Goal: Task Accomplishment & Management: Use online tool/utility

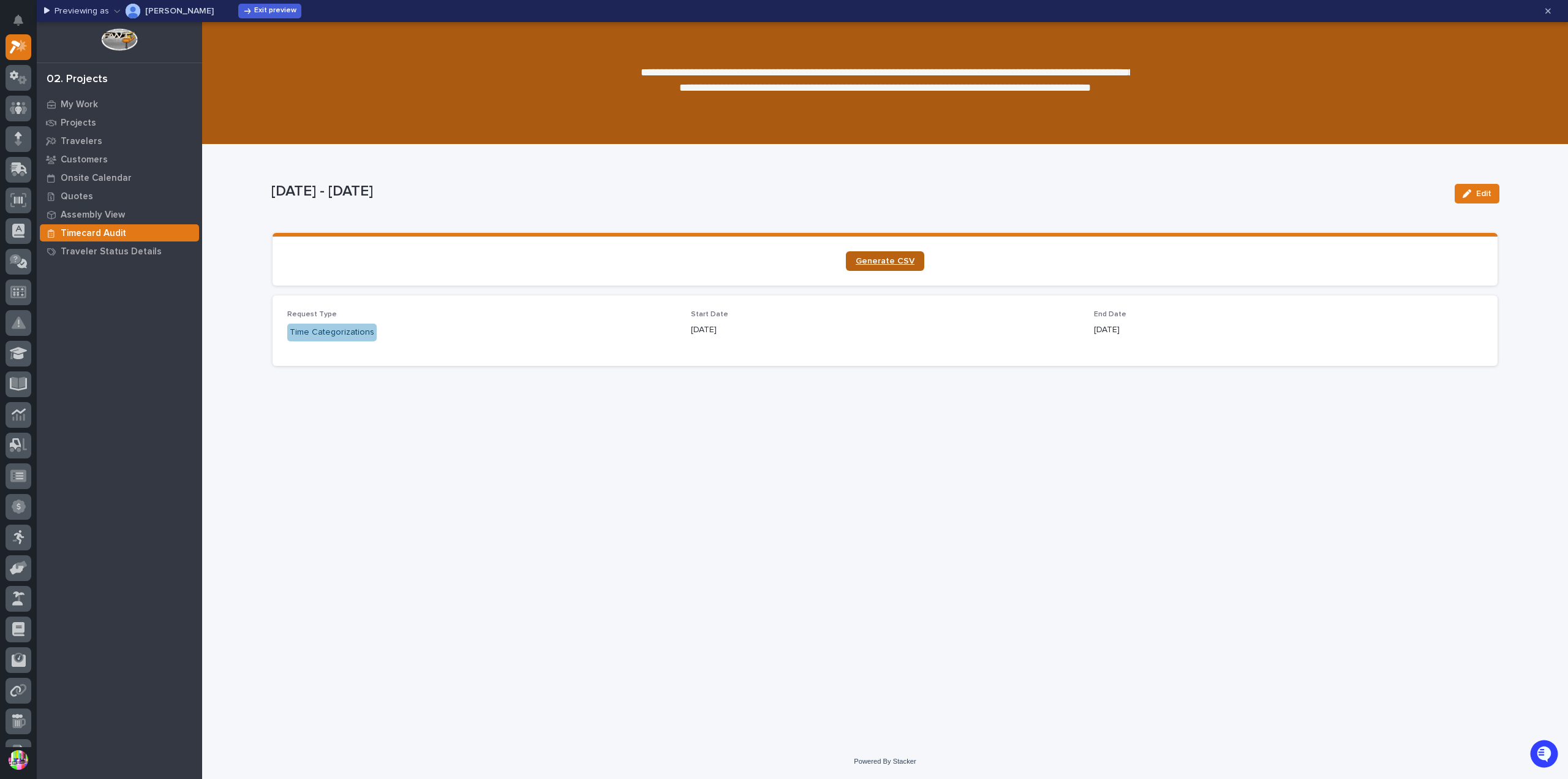
click at [885, 255] on link "Generate CSV" at bounding box center [885, 261] width 79 height 20
click at [238, 15] on button "Exit preview" at bounding box center [270, 11] width 63 height 15
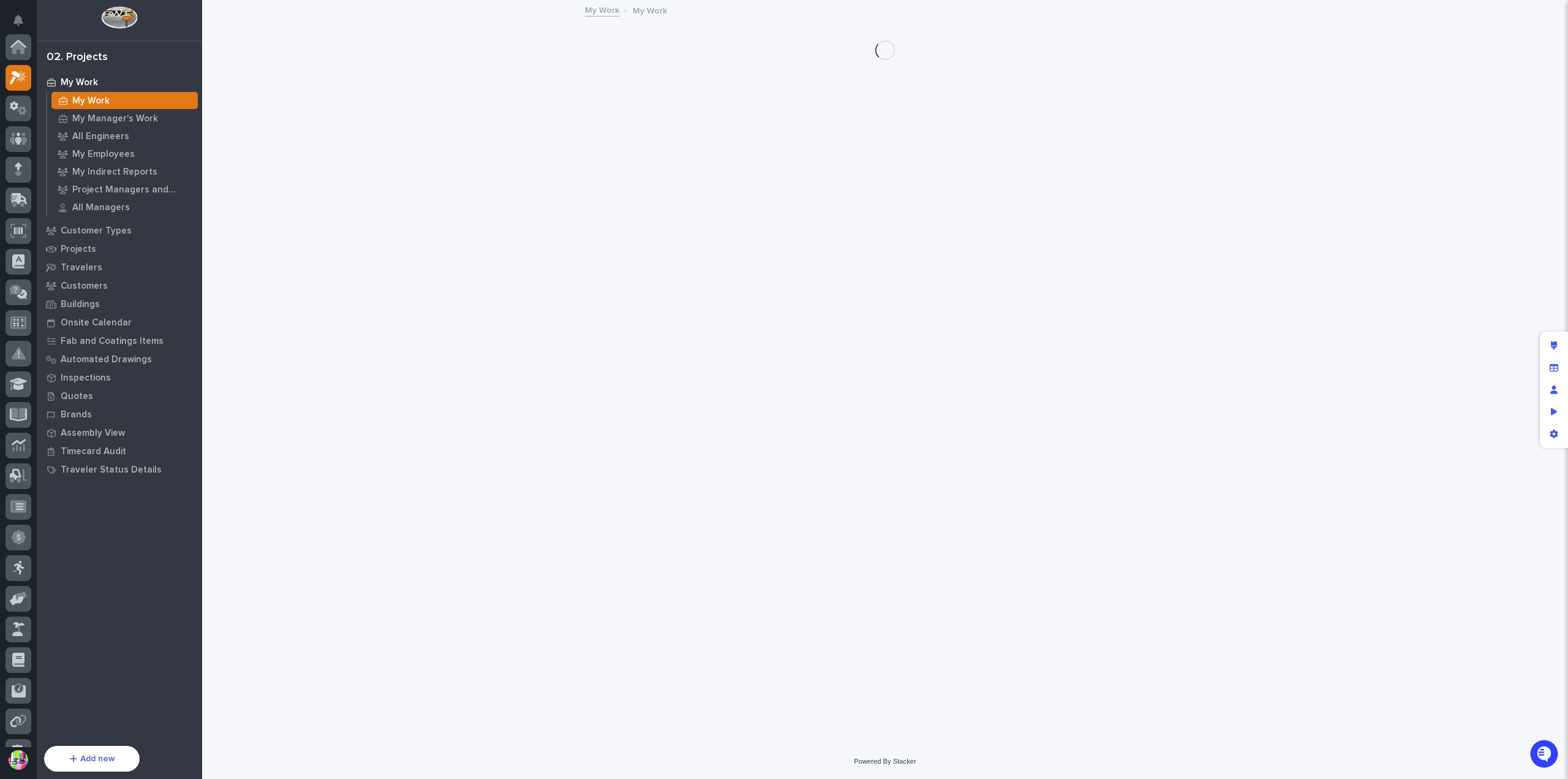
scroll to position [31, 0]
click at [105, 447] on p "Timecard Audit" at bounding box center [93, 452] width 65 height 11
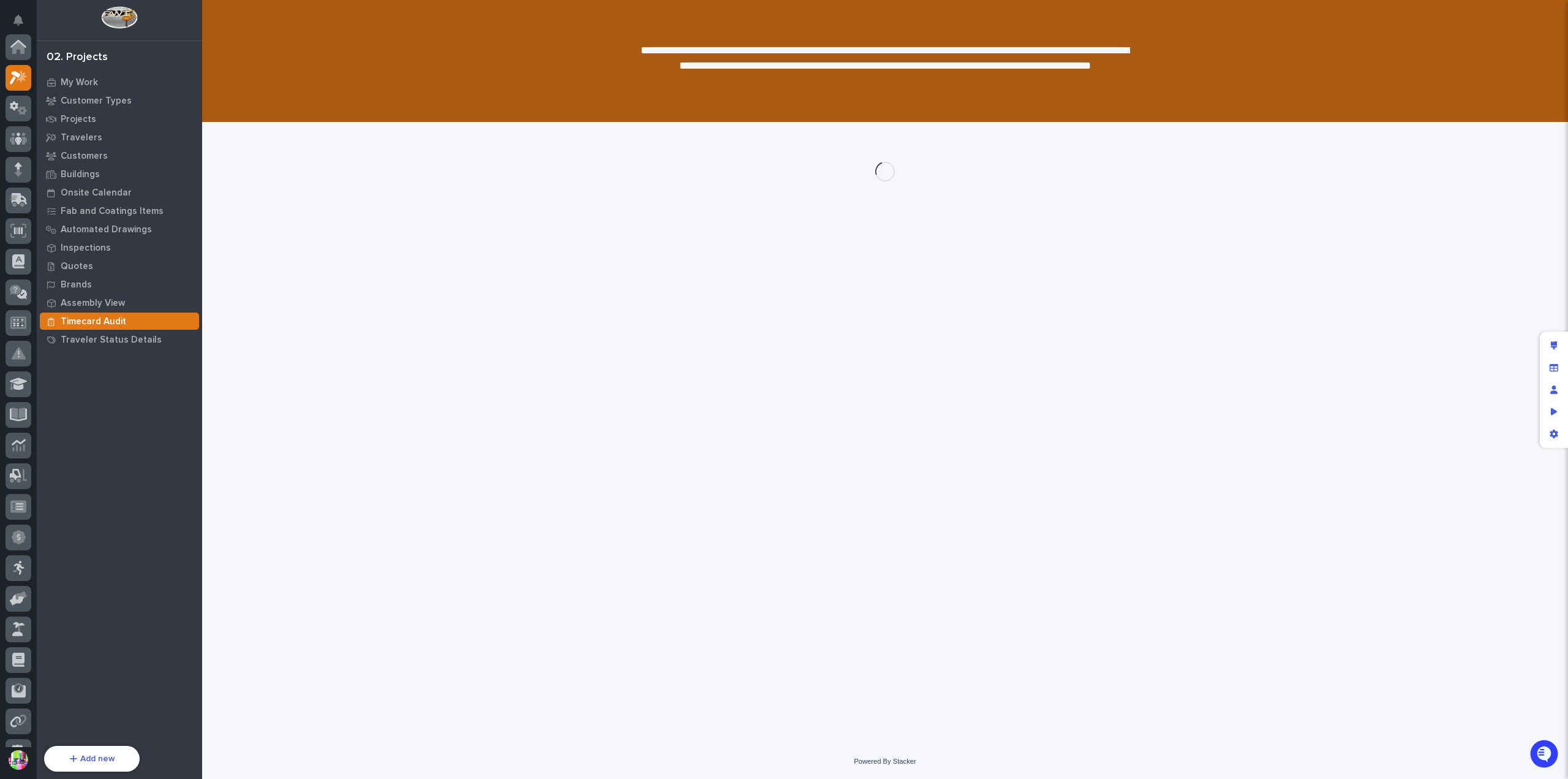
scroll to position [31, 0]
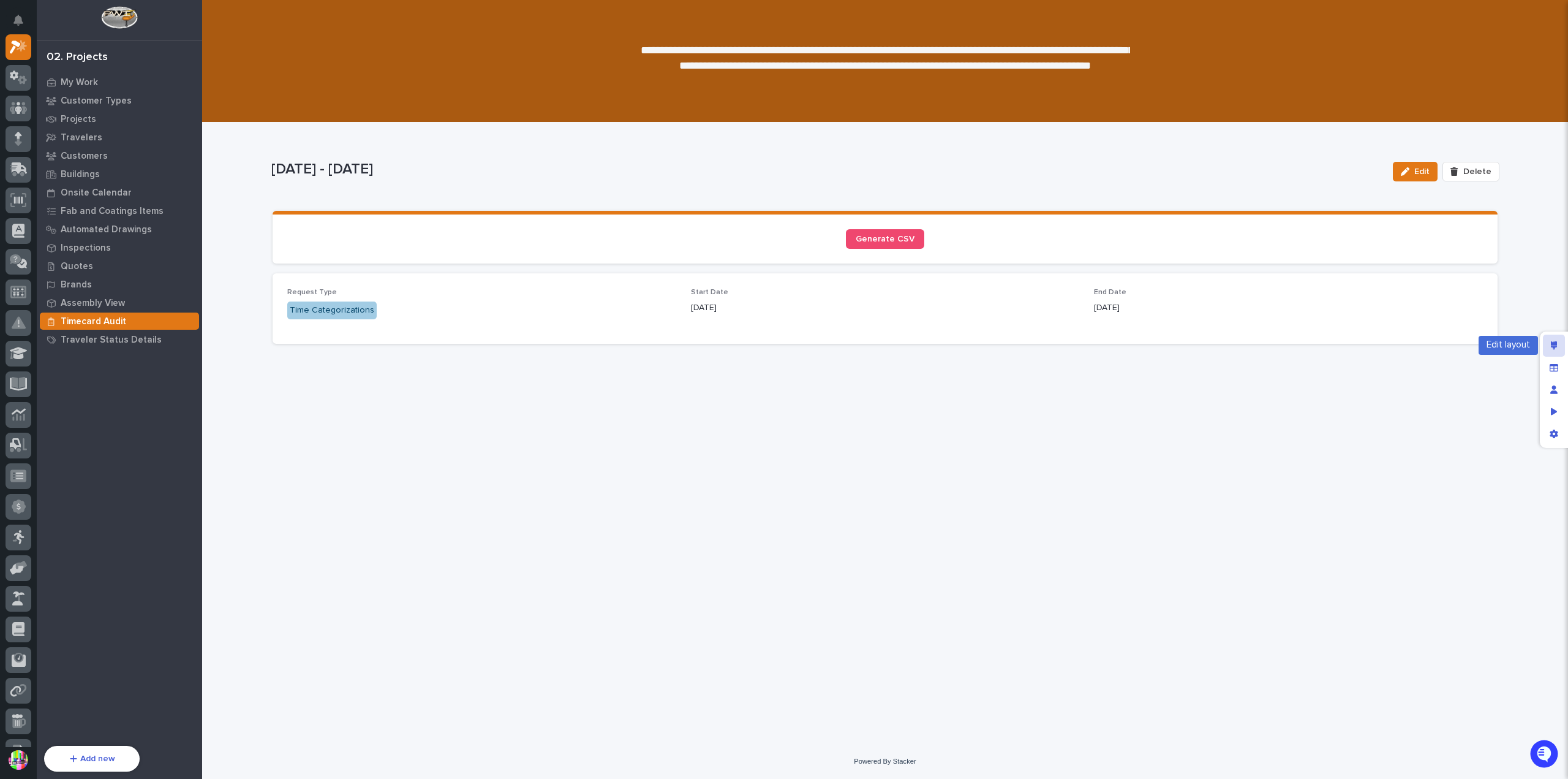
click at [1553, 349] on icon "Edit layout" at bounding box center [1554, 345] width 7 height 9
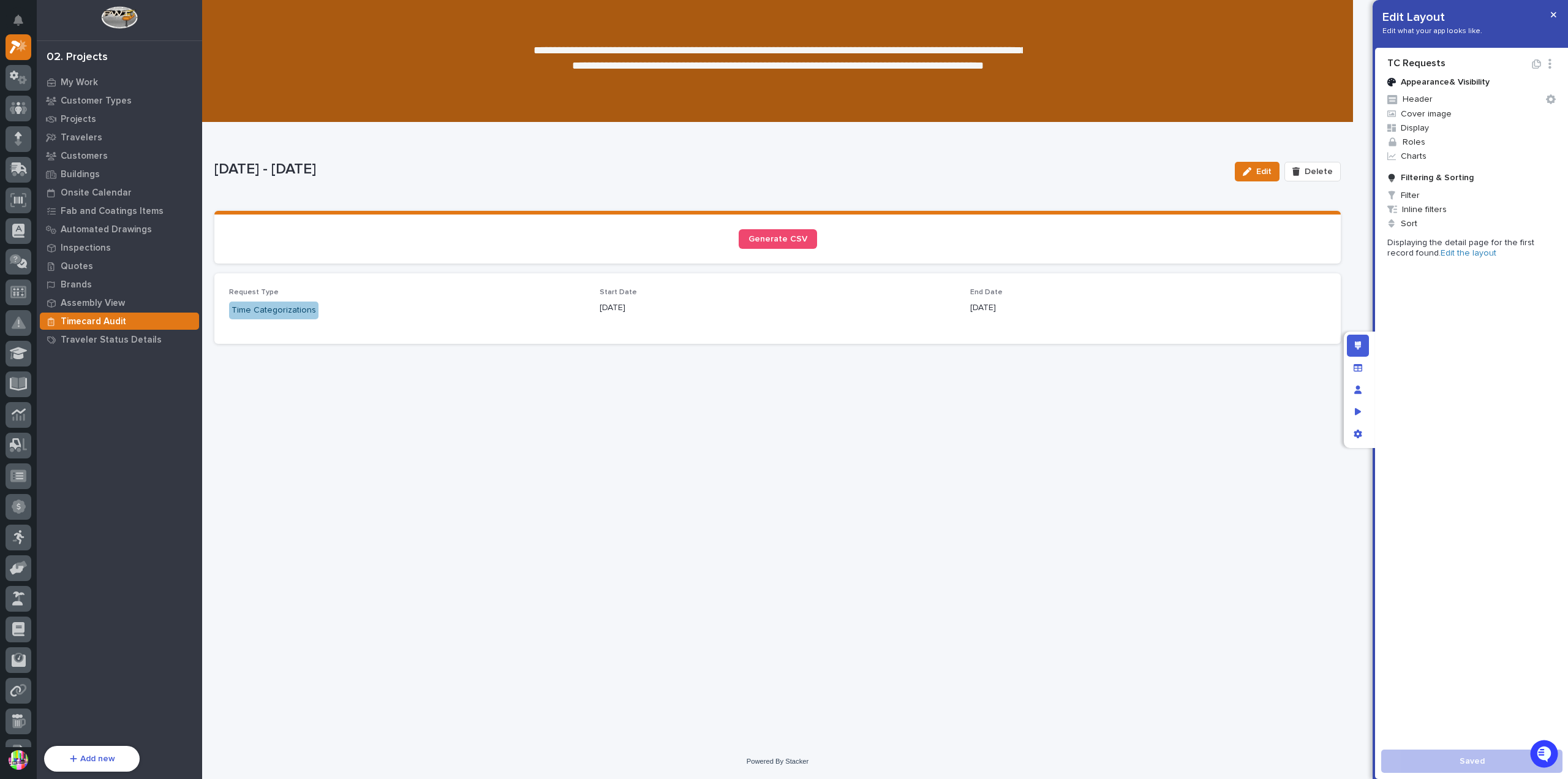
click at [1443, 249] on link "Edit the layout" at bounding box center [1468, 253] width 56 height 9
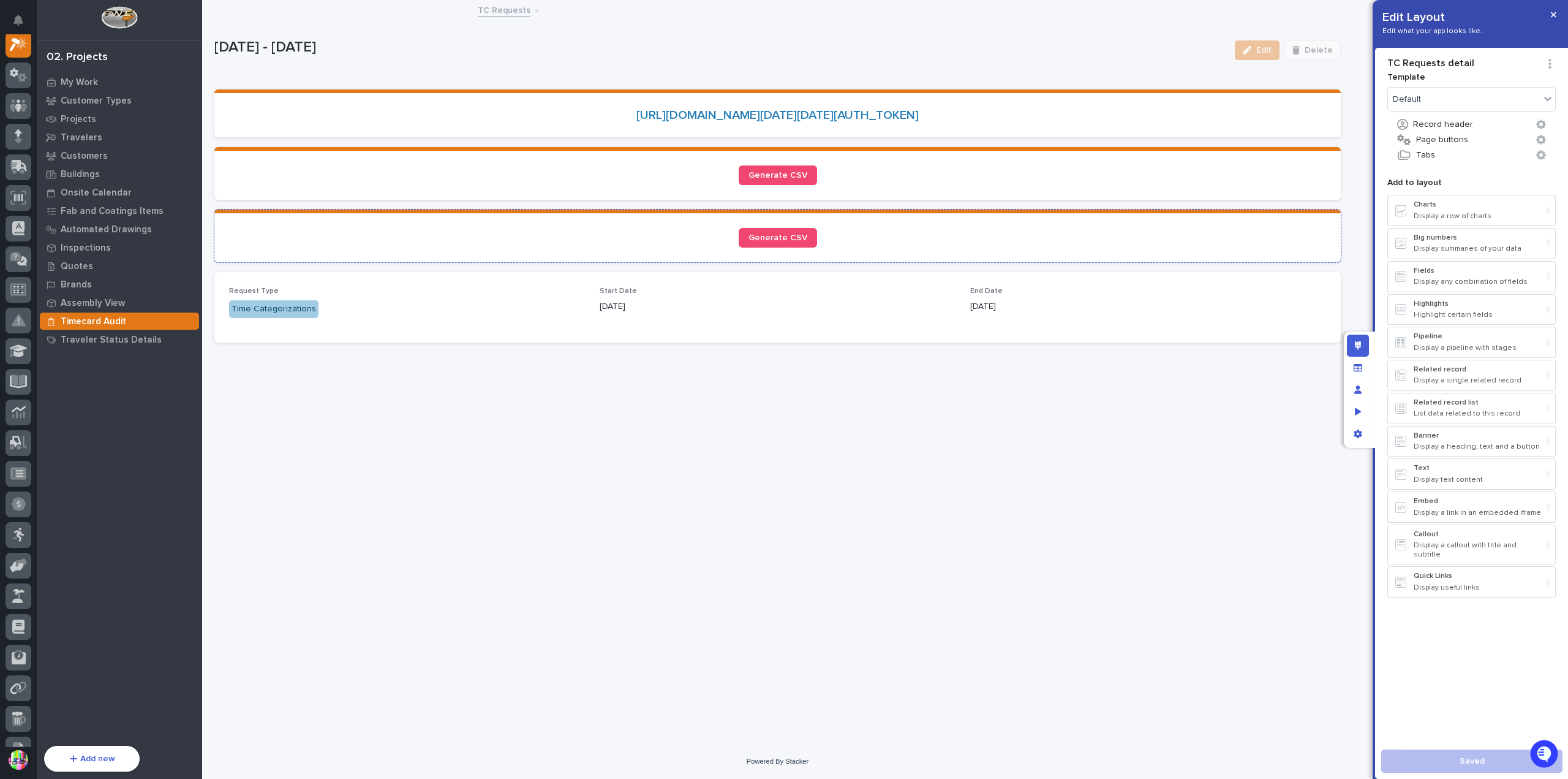
scroll to position [31, 0]
click at [824, 310] on div "Start Date 07/01/2025" at bounding box center [778, 305] width 356 height 36
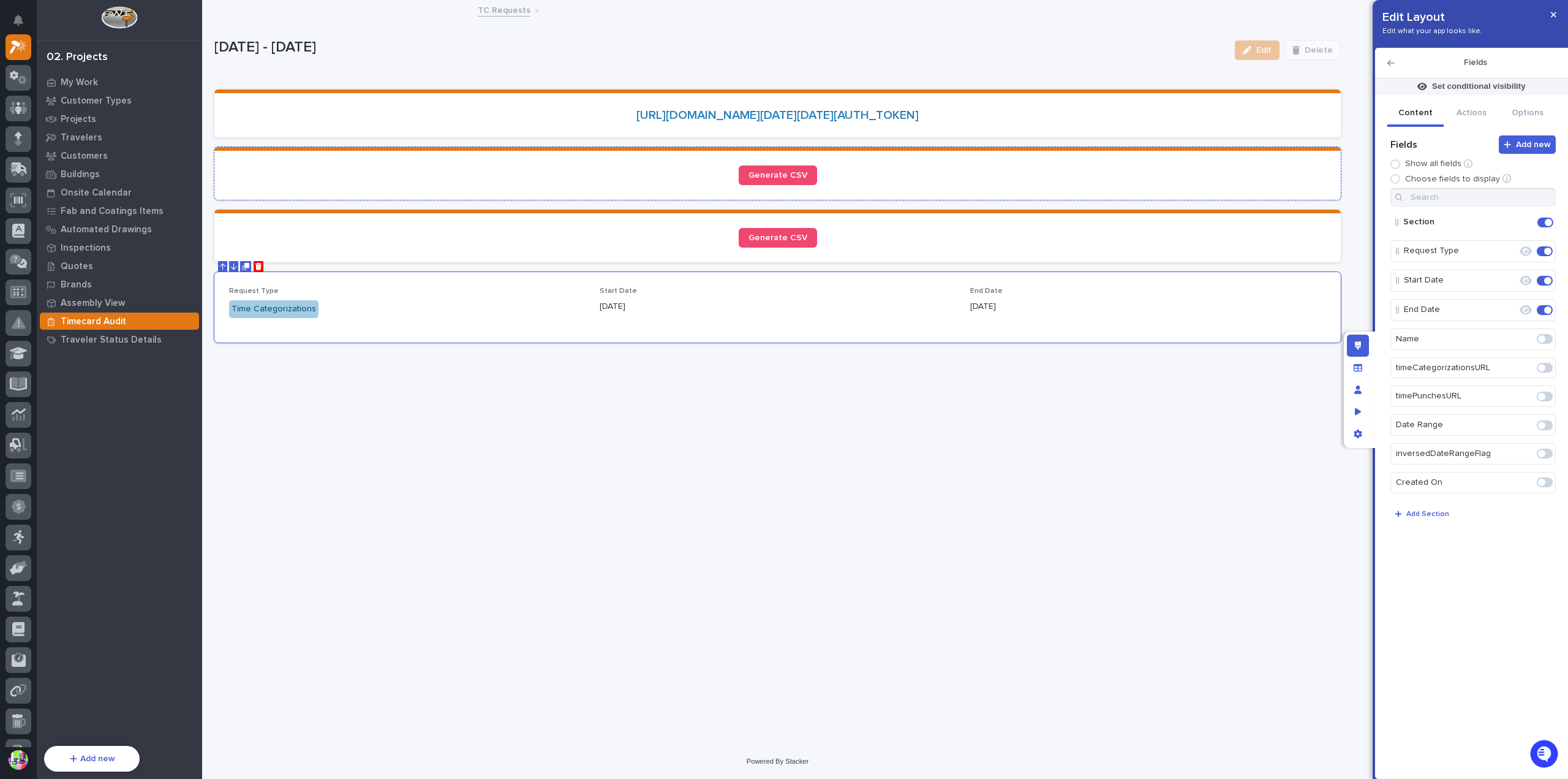
click at [843, 185] on div "Generate CSV" at bounding box center [777, 175] width 1097 height 20
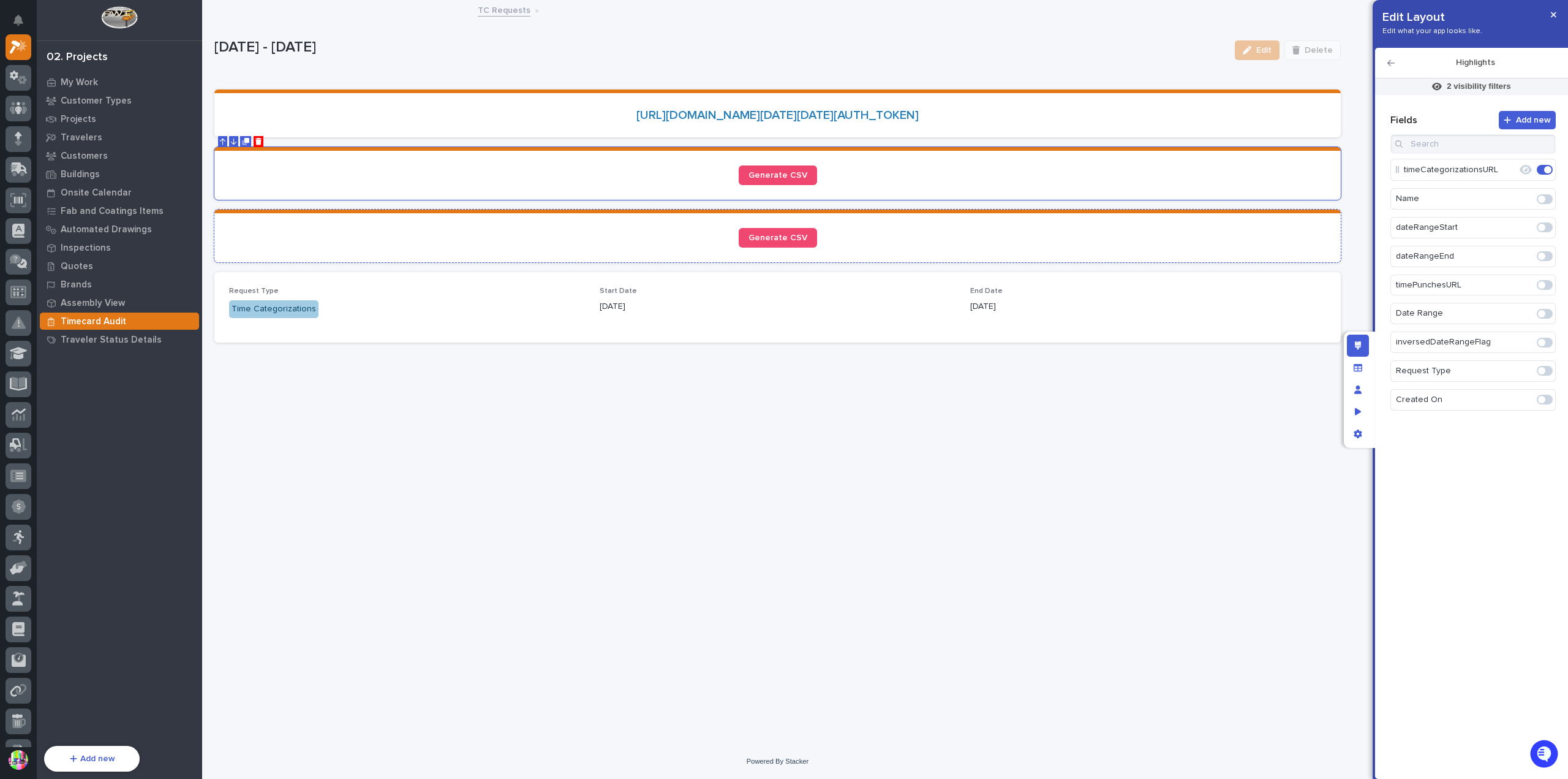
click at [867, 242] on div "Generate CSV" at bounding box center [777, 237] width 1097 height 20
click at [871, 185] on div "Generate CSV" at bounding box center [777, 175] width 1097 height 20
click at [885, 236] on section "Generate CSV" at bounding box center [778, 236] width 1127 height 52
click at [1473, 83] on p "2 visibility filters" at bounding box center [1479, 86] width 64 height 11
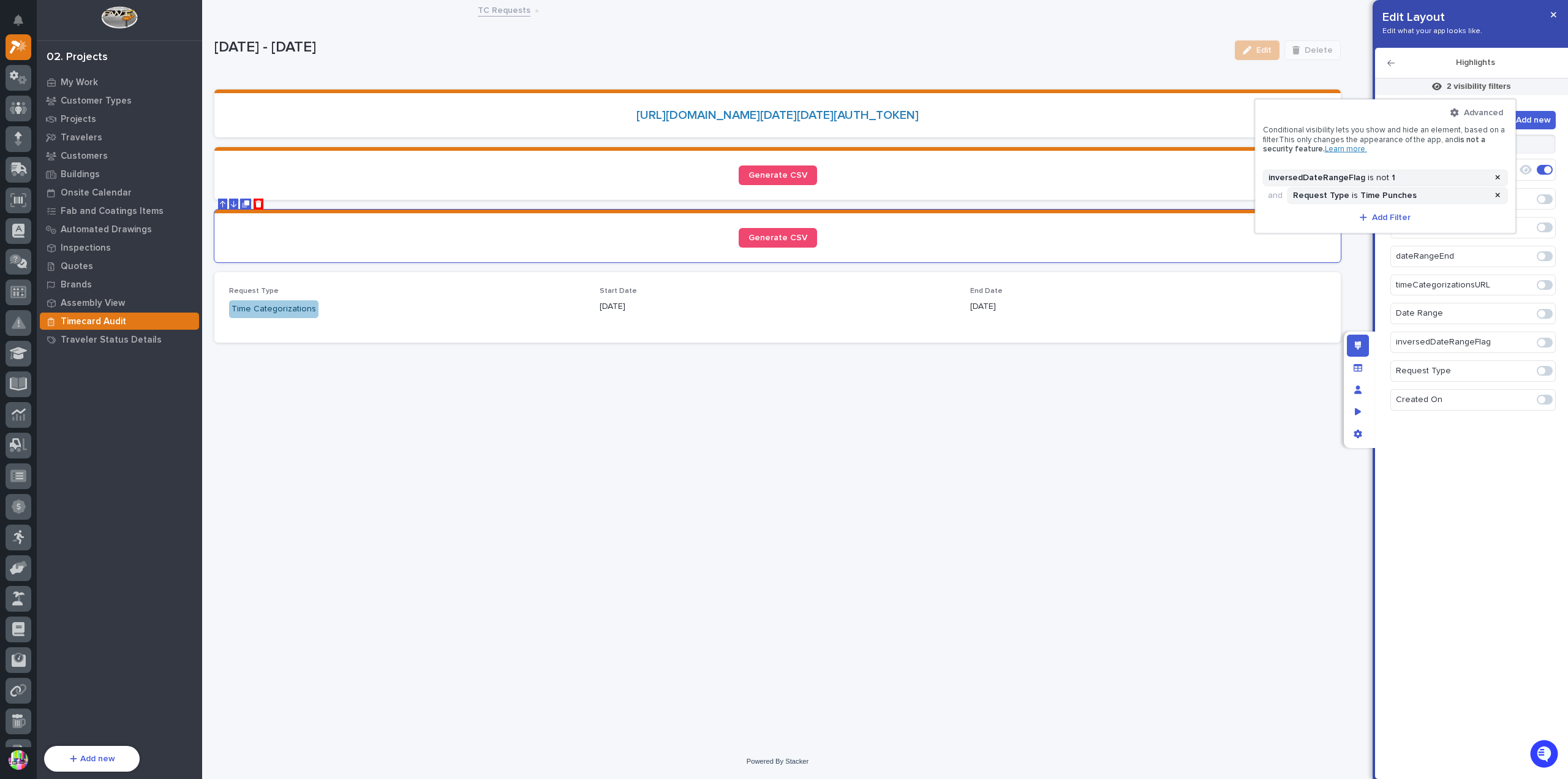
click at [987, 201] on div at bounding box center [784, 389] width 1568 height 779
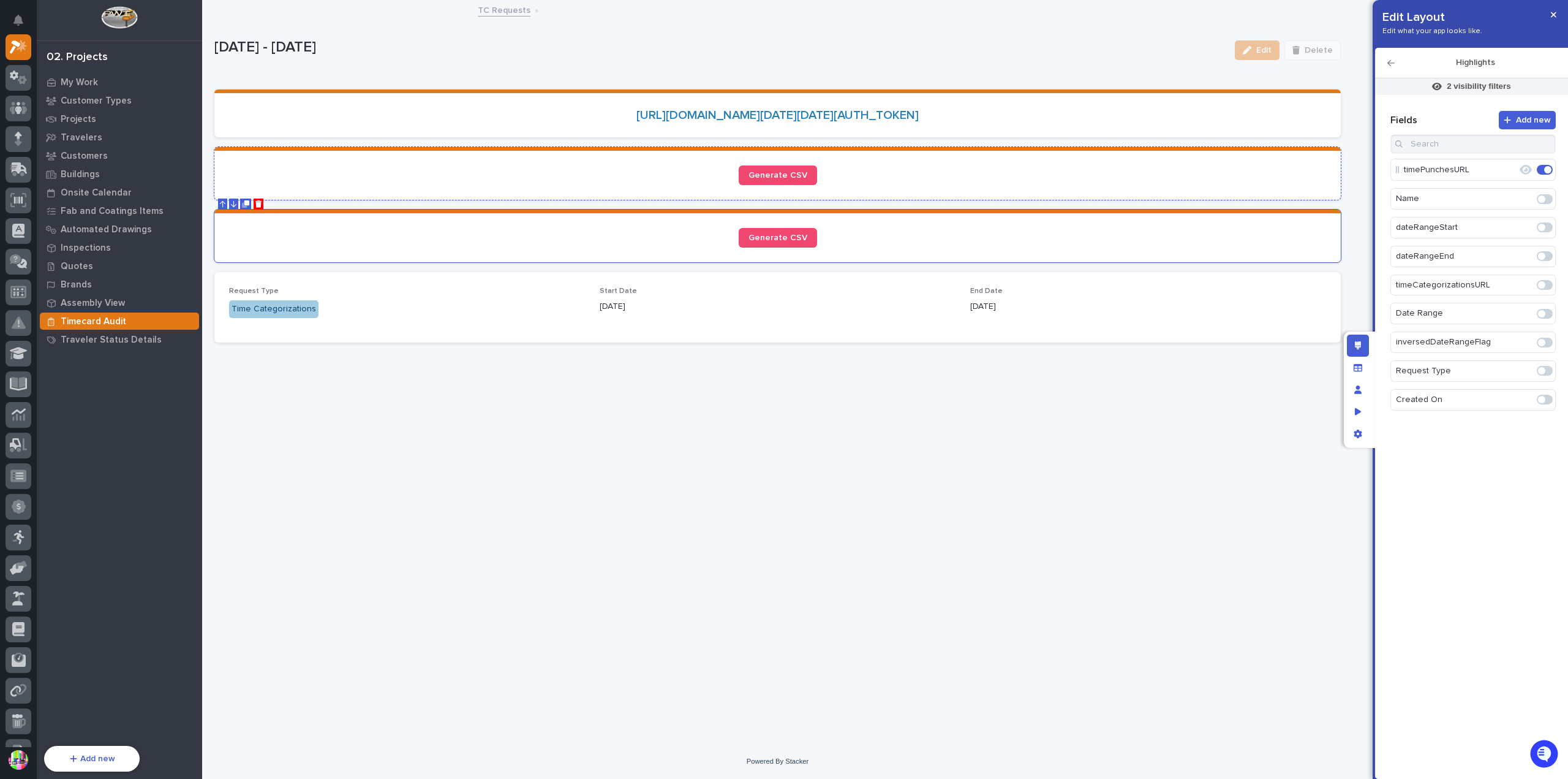
click at [972, 185] on div "Generate CSV" at bounding box center [777, 175] width 1097 height 20
click at [1461, 86] on p "2 visibility filters" at bounding box center [1479, 86] width 64 height 11
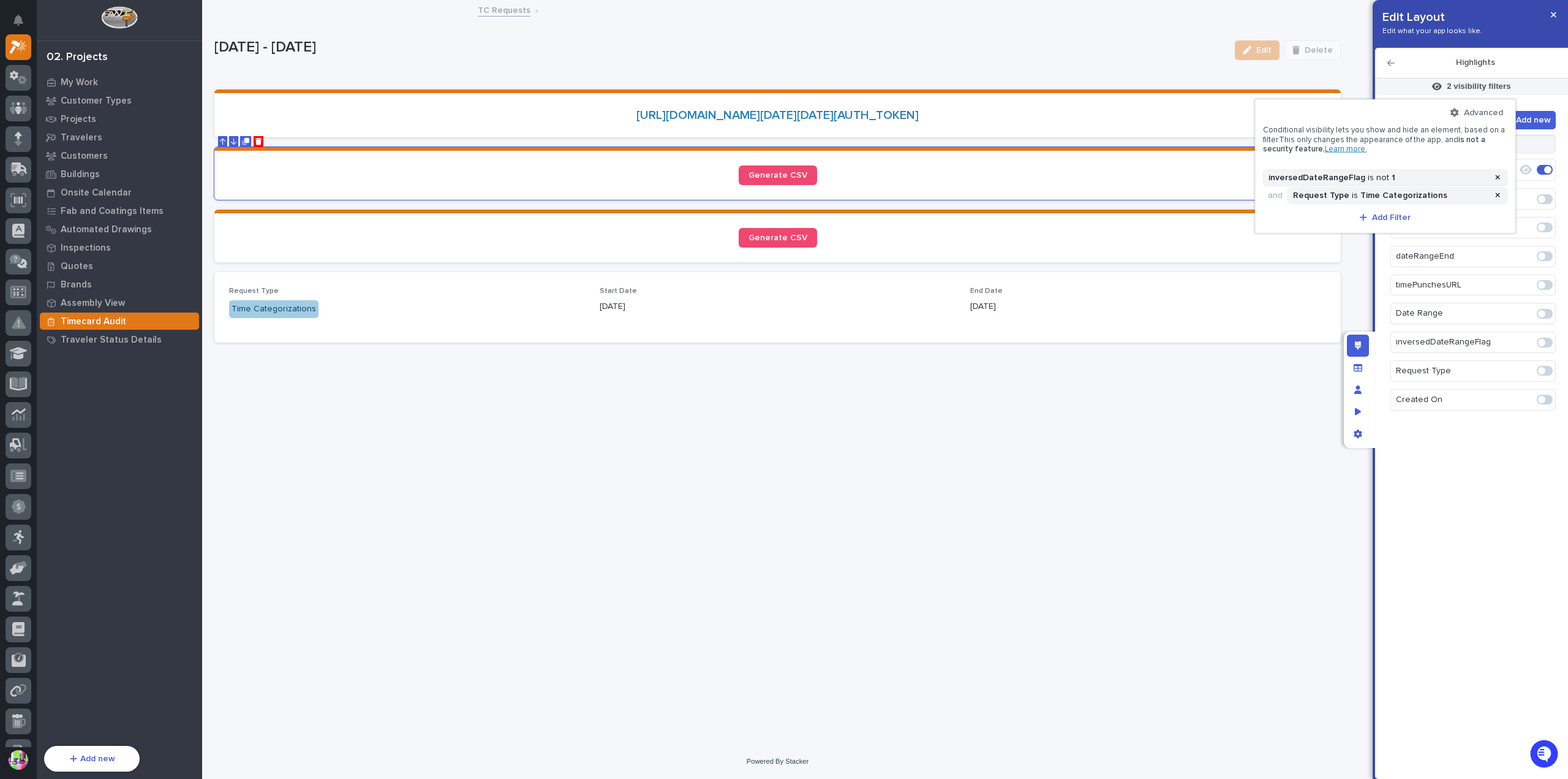
click at [972, 40] on div at bounding box center [784, 389] width 1568 height 779
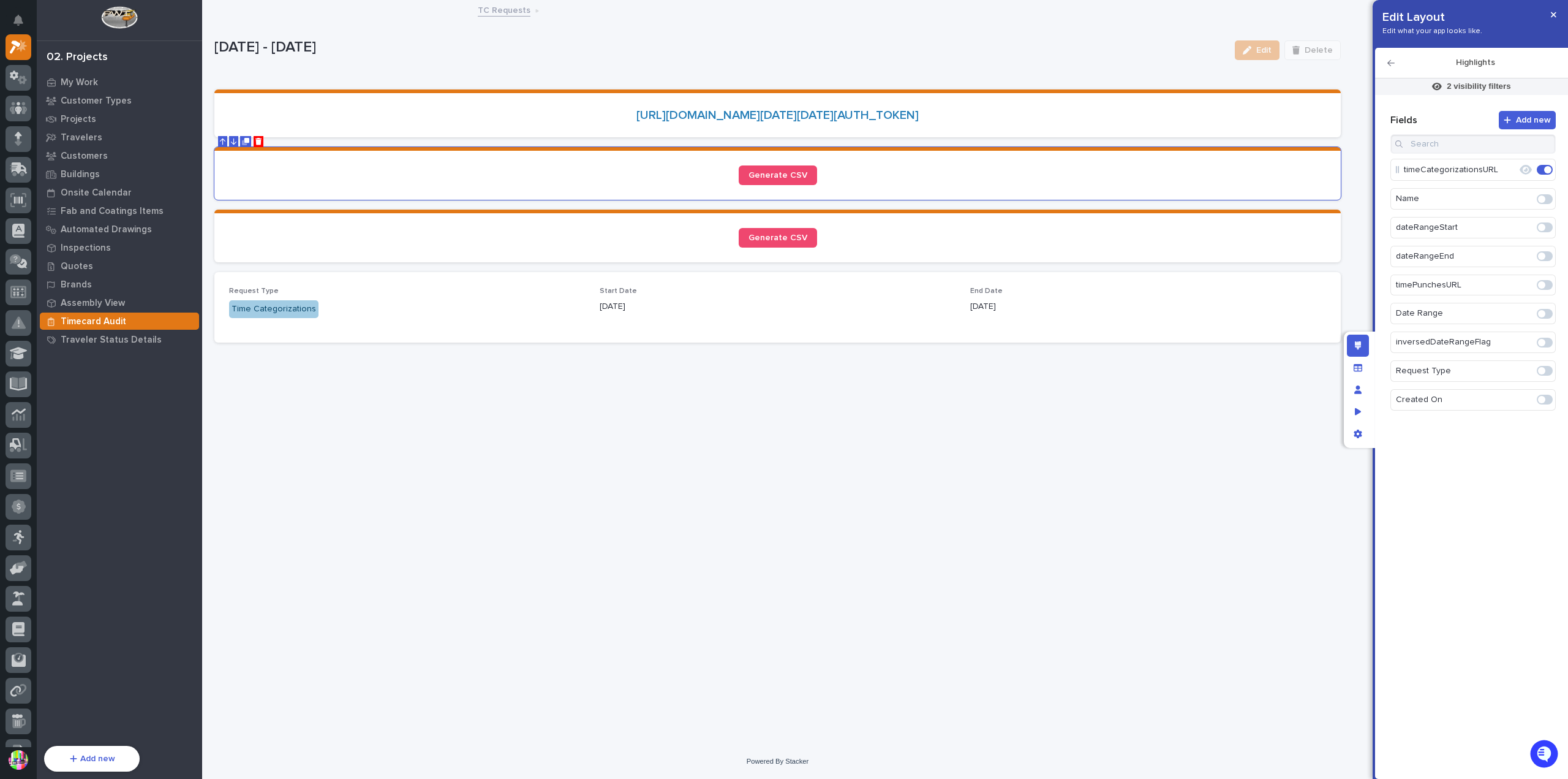
click at [109, 319] on p "Timecard Audit" at bounding box center [93, 321] width 65 height 11
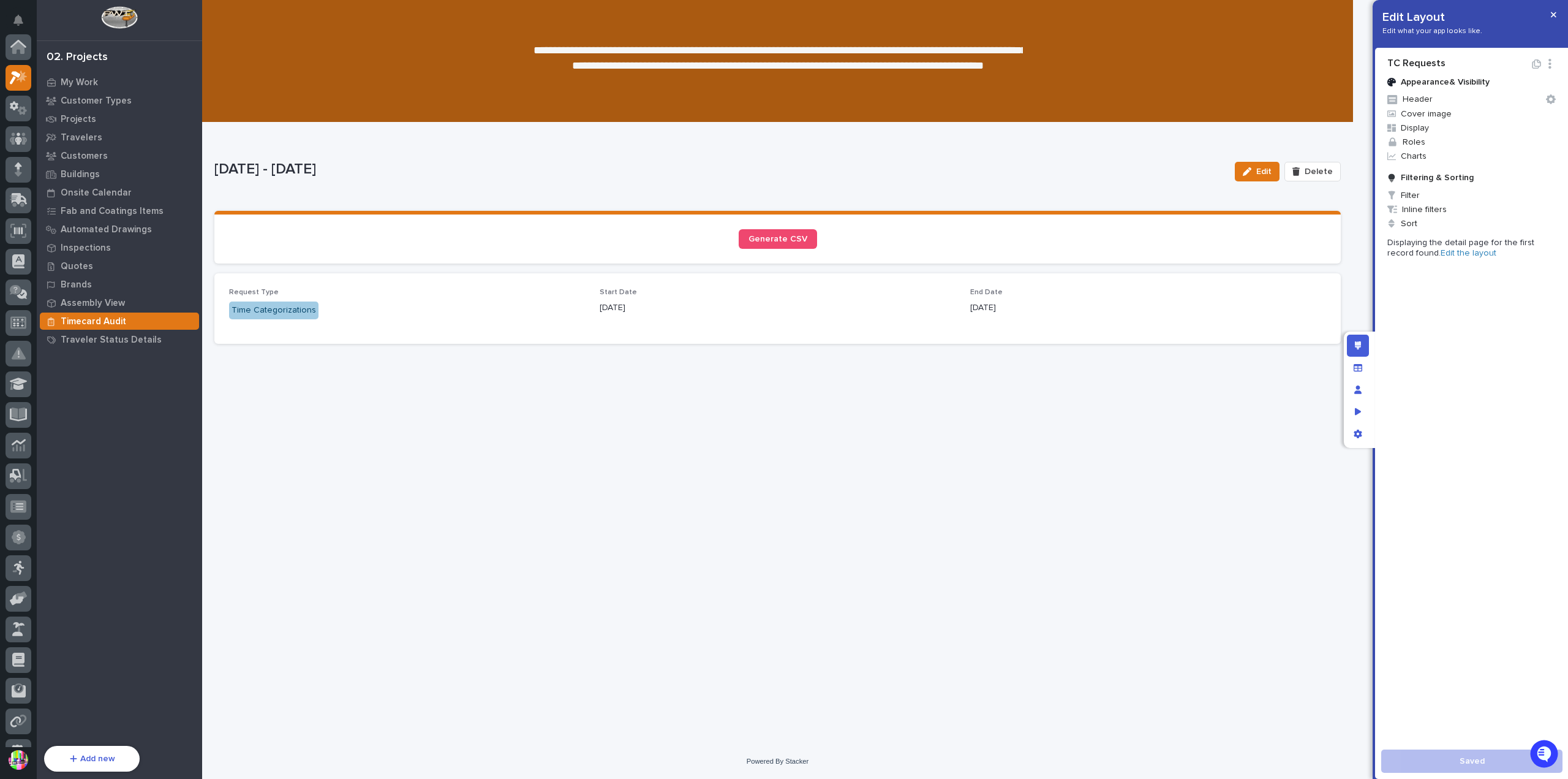
scroll to position [31, 0]
click at [757, 241] on span "Generate CSV" at bounding box center [778, 239] width 59 height 9
click at [1098, 279] on div "Request Type Time Categorizations Start Date 07/01/2025 End Date 07/31/2025" at bounding box center [778, 308] width 1127 height 71
click at [1446, 247] on p "Displaying the detail page for the first record found. Edit the layout" at bounding box center [1472, 248] width 169 height 21
click at [1443, 252] on link "Edit the layout" at bounding box center [1468, 253] width 56 height 9
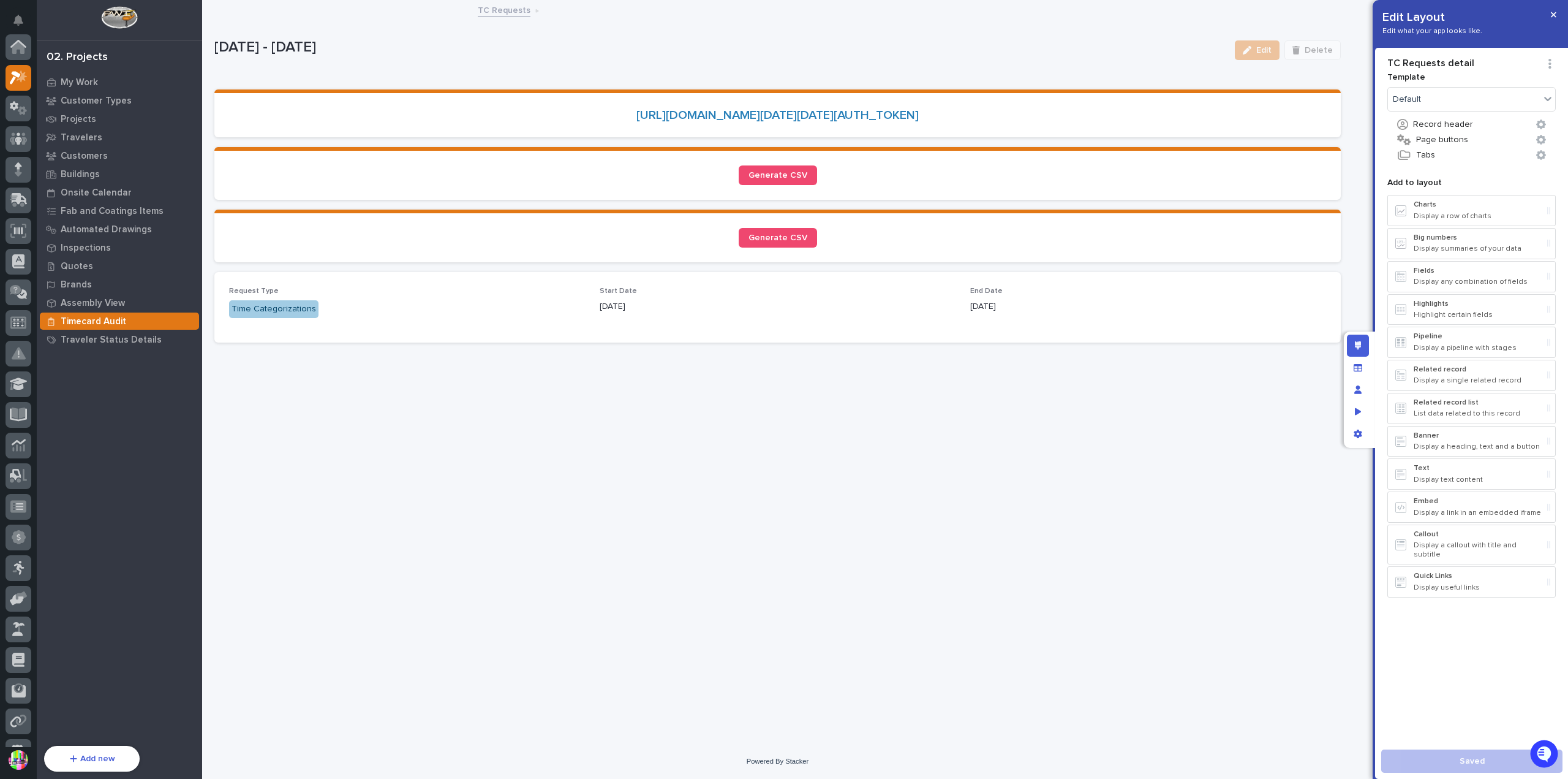
scroll to position [31, 0]
click at [1112, 246] on div "Generate CSV" at bounding box center [777, 237] width 1097 height 20
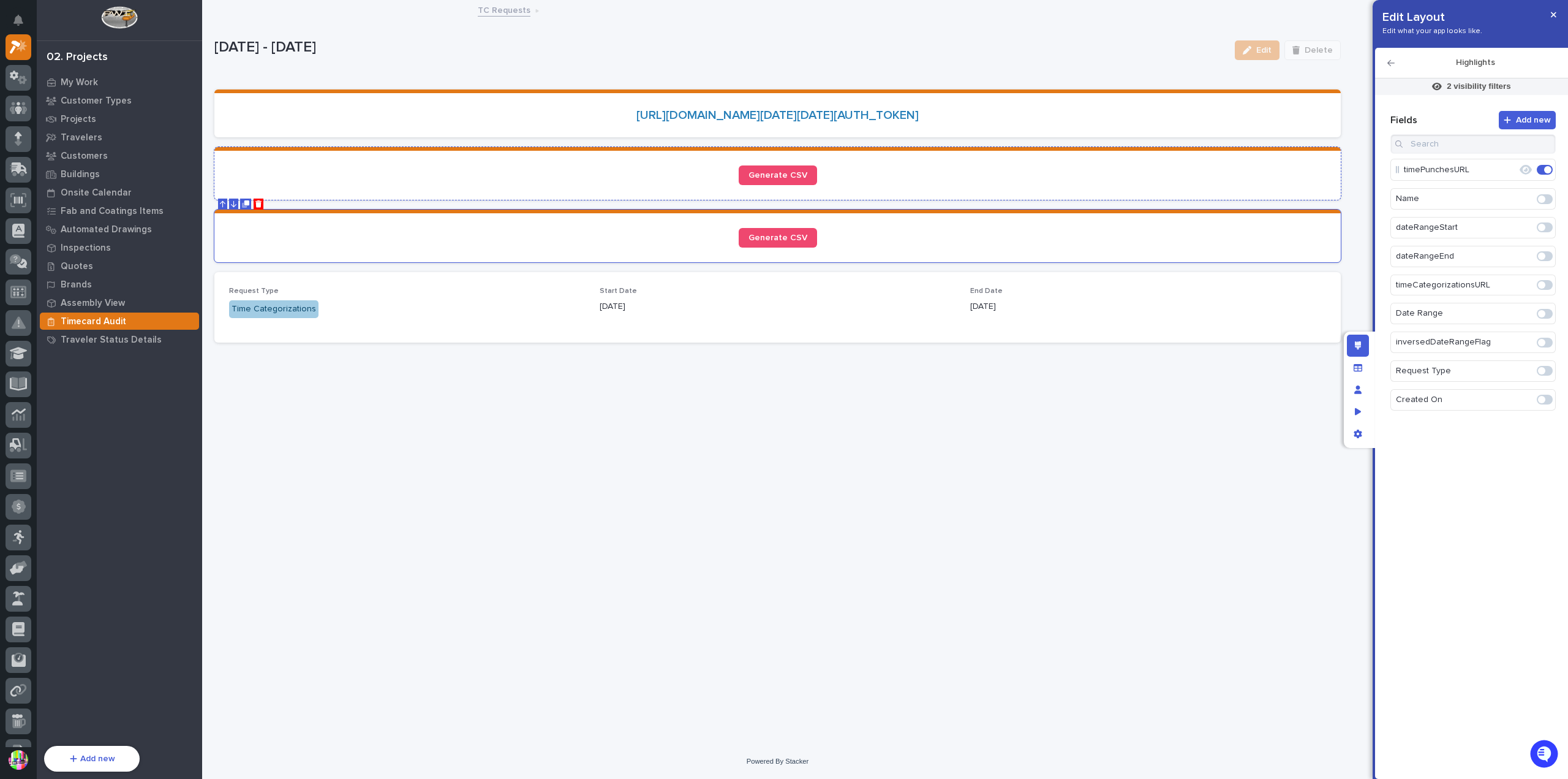
click at [1109, 185] on div "Generate CSV" at bounding box center [777, 175] width 1097 height 20
click at [978, 244] on div "Generate CSV" at bounding box center [777, 237] width 1097 height 20
click at [1448, 83] on p "2 visibility filters" at bounding box center [1479, 86] width 64 height 11
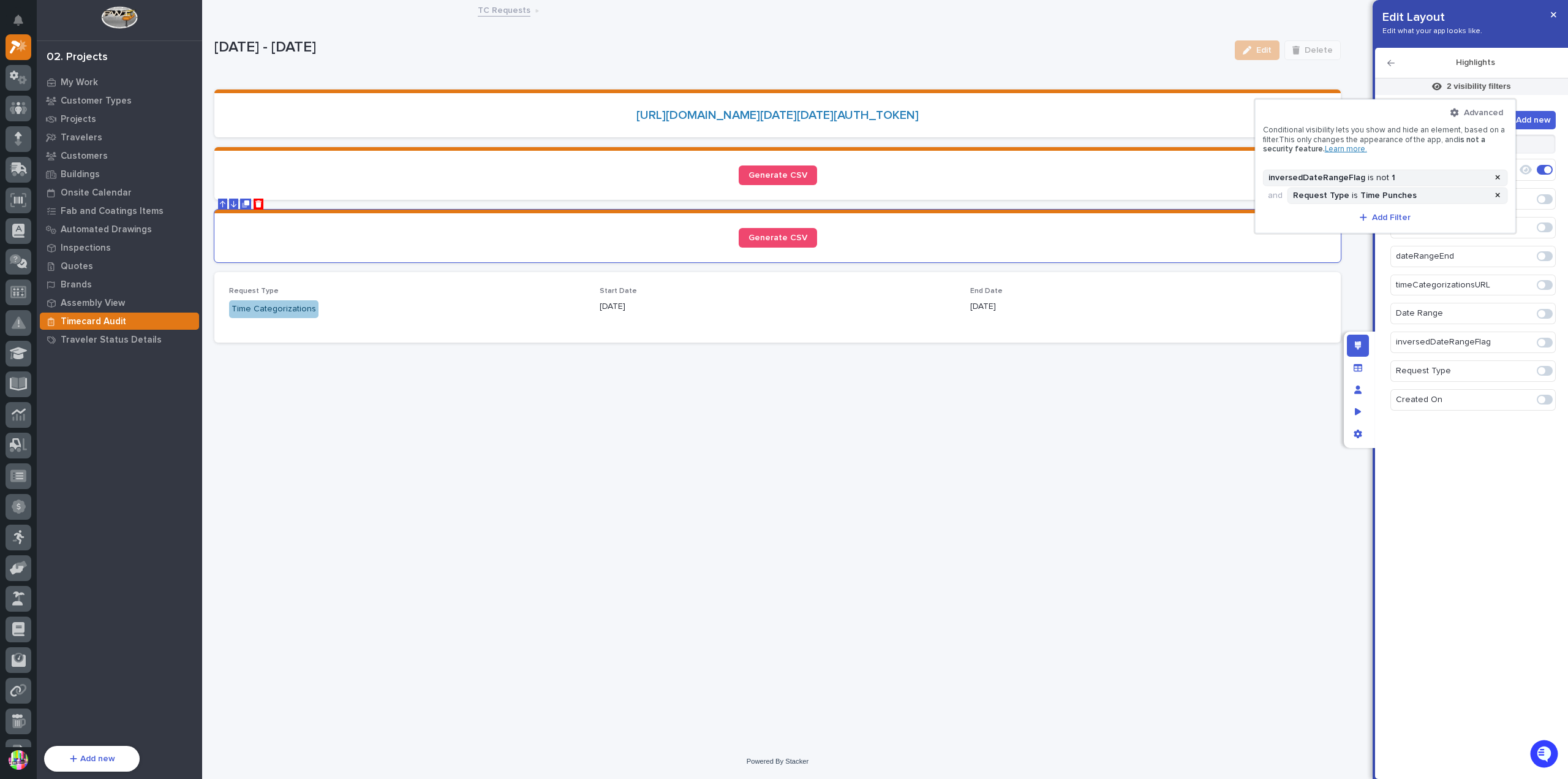
click at [516, 33] on div at bounding box center [784, 389] width 1568 height 779
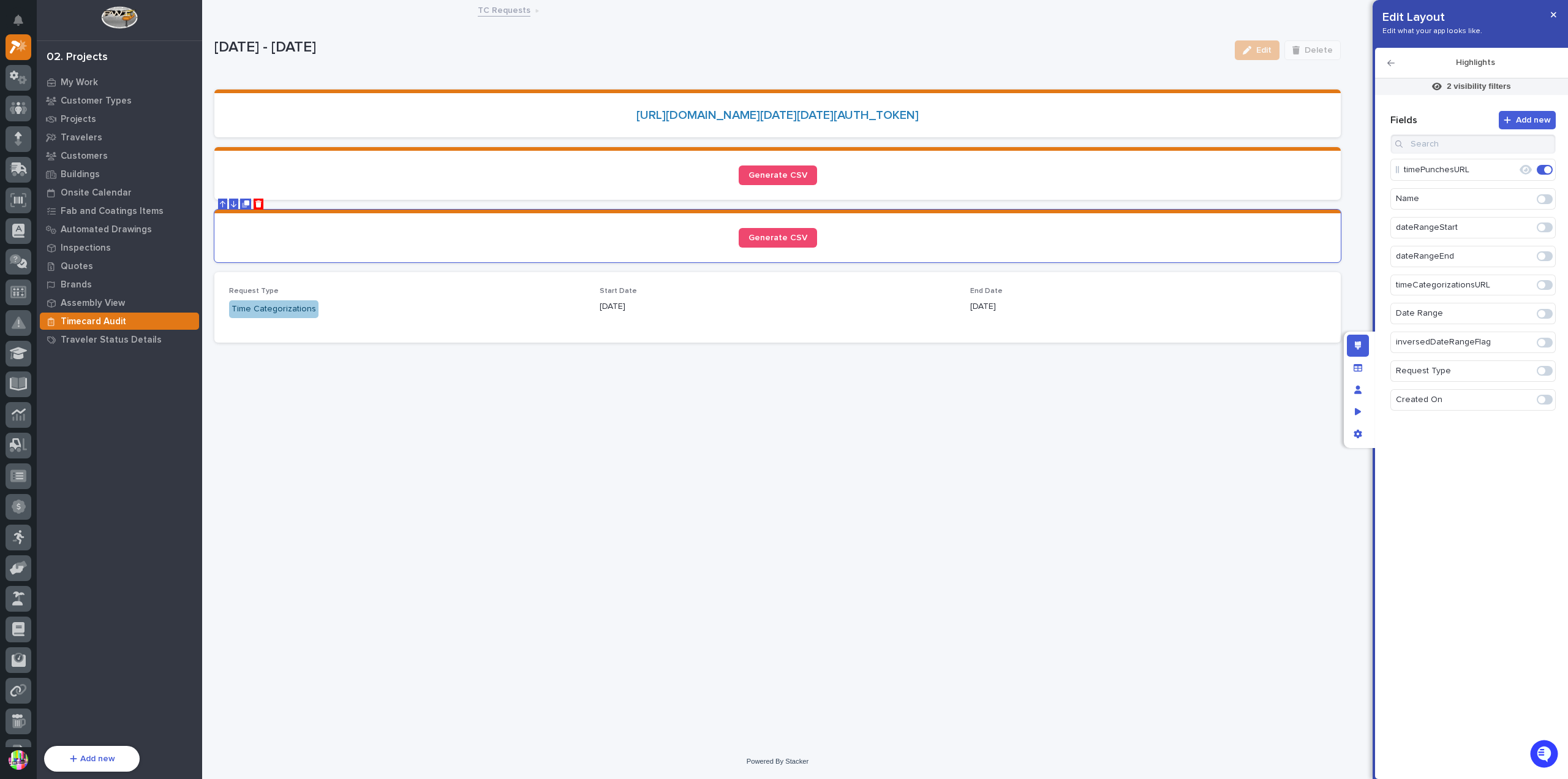
click at [511, 7] on link "TC Requests" at bounding box center [504, 9] width 52 height 14
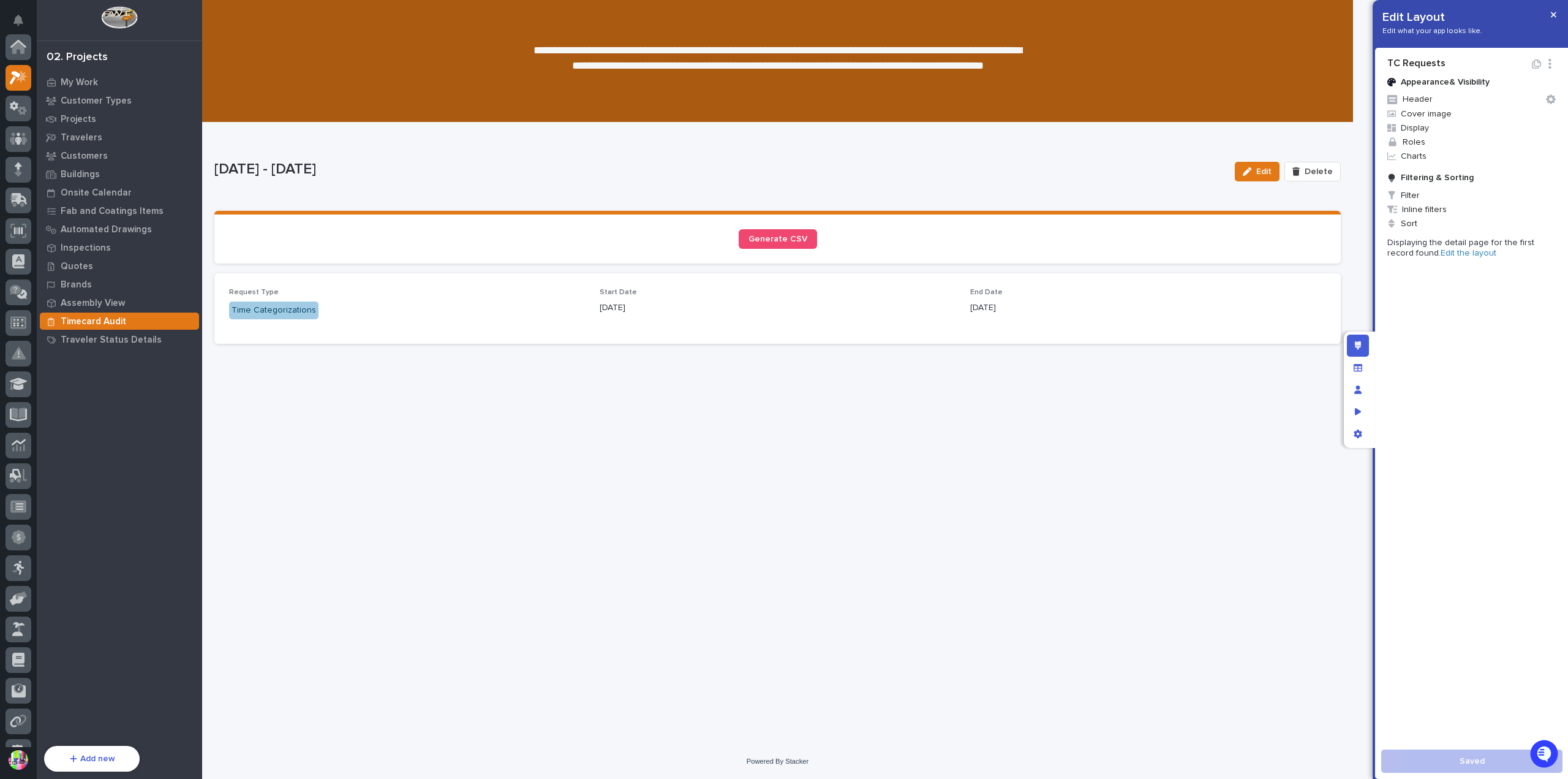
scroll to position [31, 0]
click at [278, 308] on div "Time Categorizations" at bounding box center [273, 311] width 89 height 17
click at [1441, 255] on link "Edit the layout" at bounding box center [1468, 253] width 56 height 9
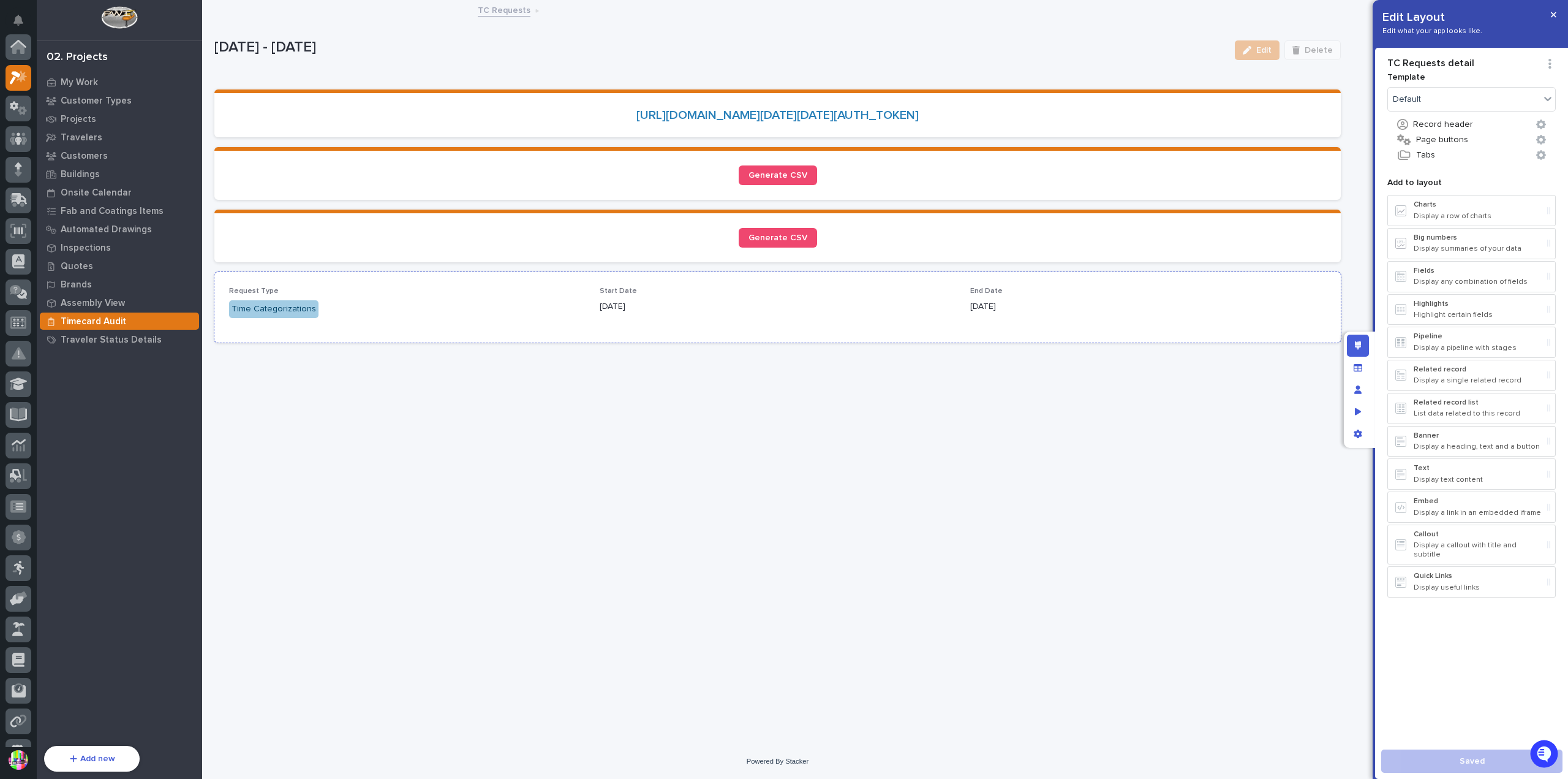
scroll to position [31, 0]
click at [843, 323] on div "Start Date 07/01/2025" at bounding box center [778, 305] width 356 height 36
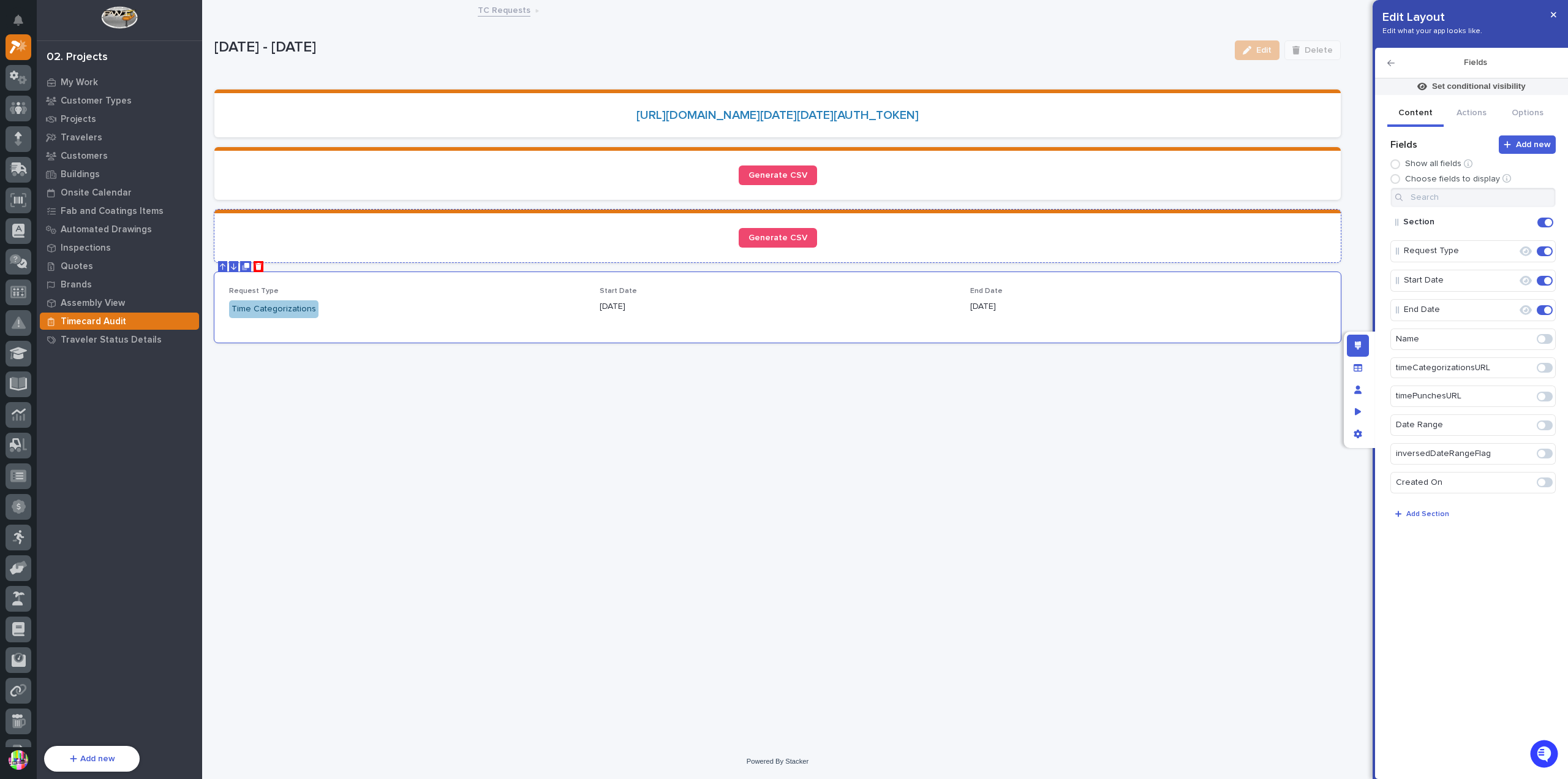
click at [1094, 244] on div "Generate CSV" at bounding box center [777, 237] width 1097 height 20
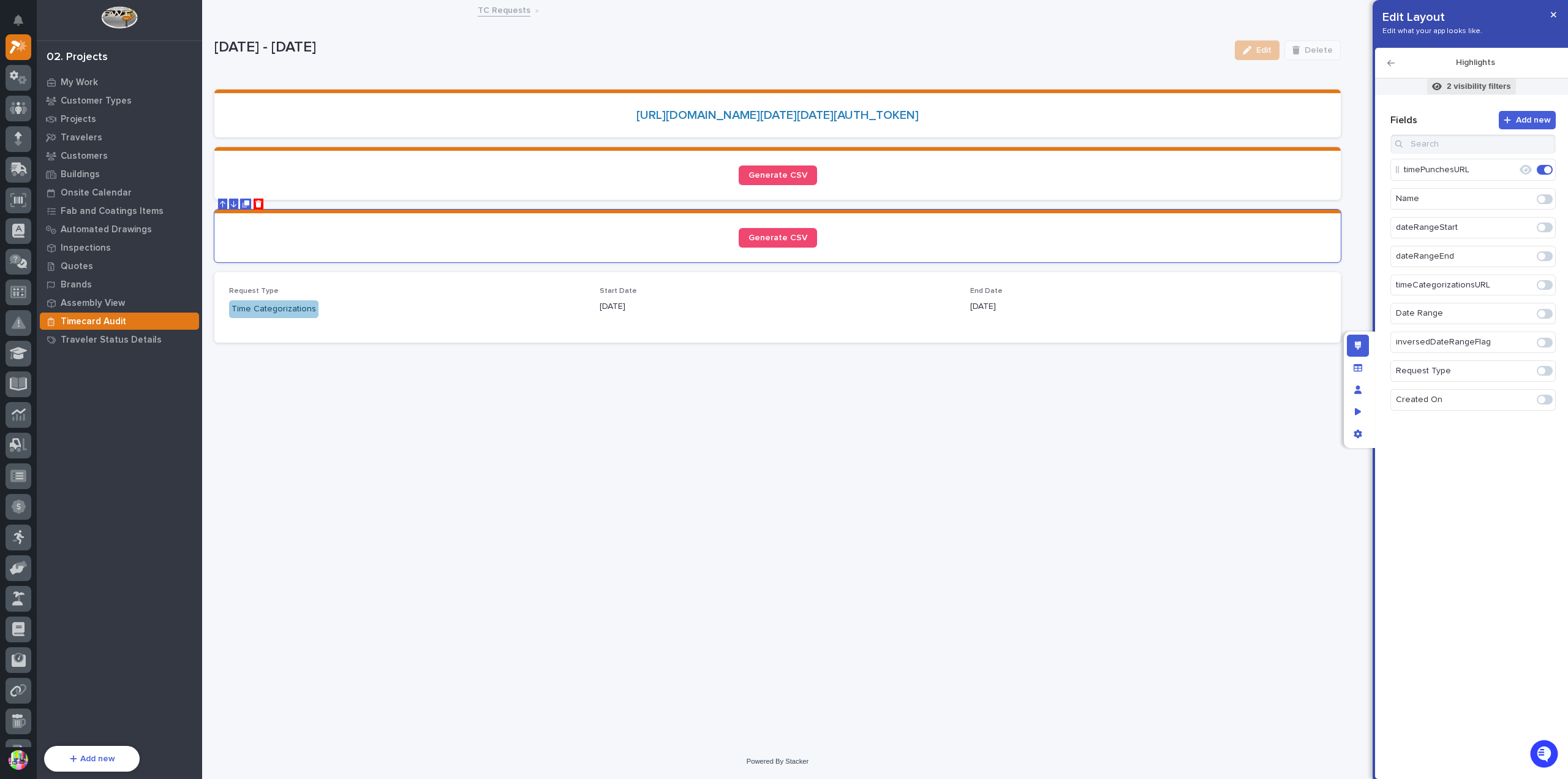
click at [1447, 88] on p "2 visibility filters" at bounding box center [1479, 86] width 64 height 11
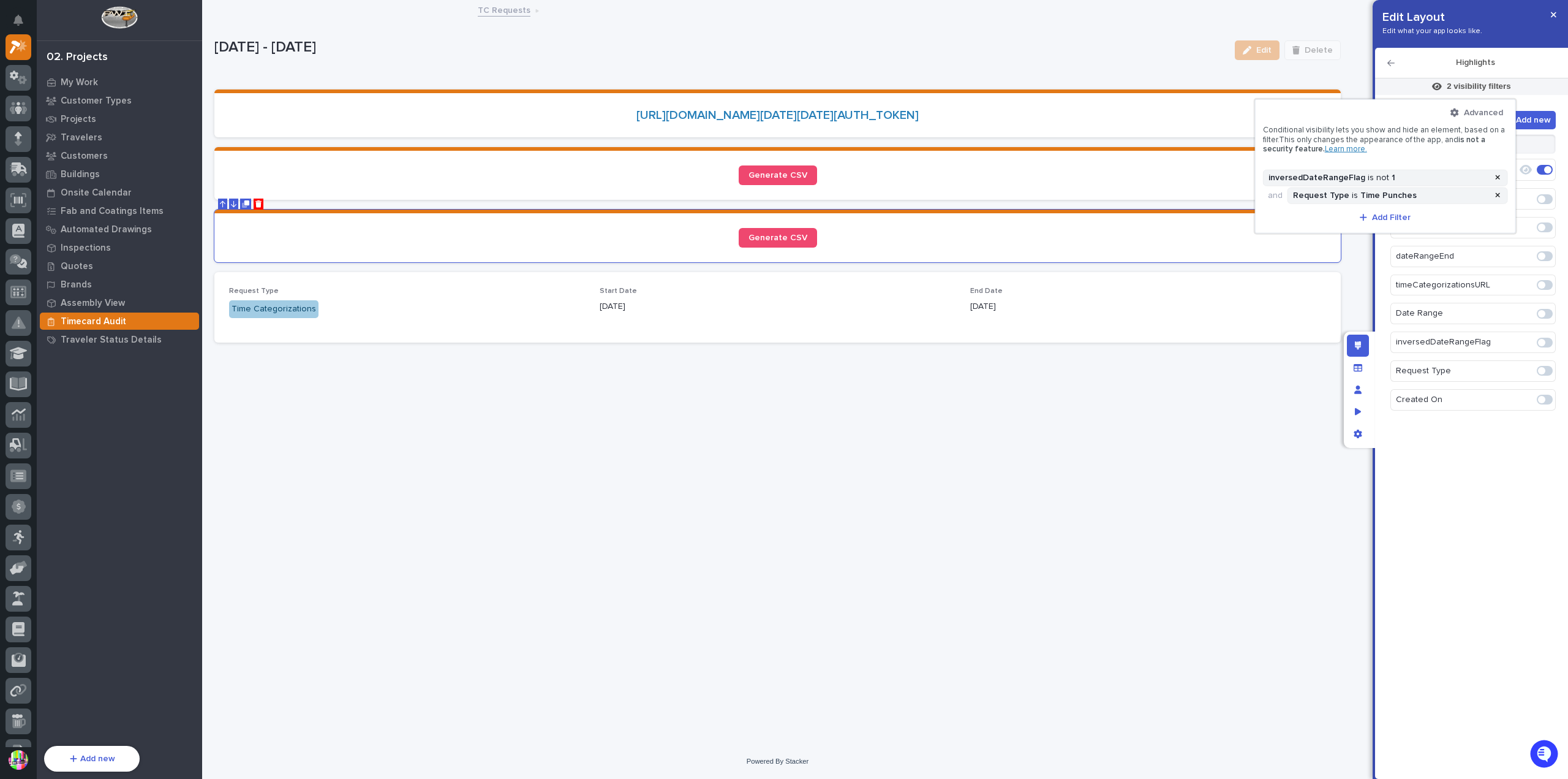
click at [1198, 185] on div at bounding box center [784, 389] width 1568 height 779
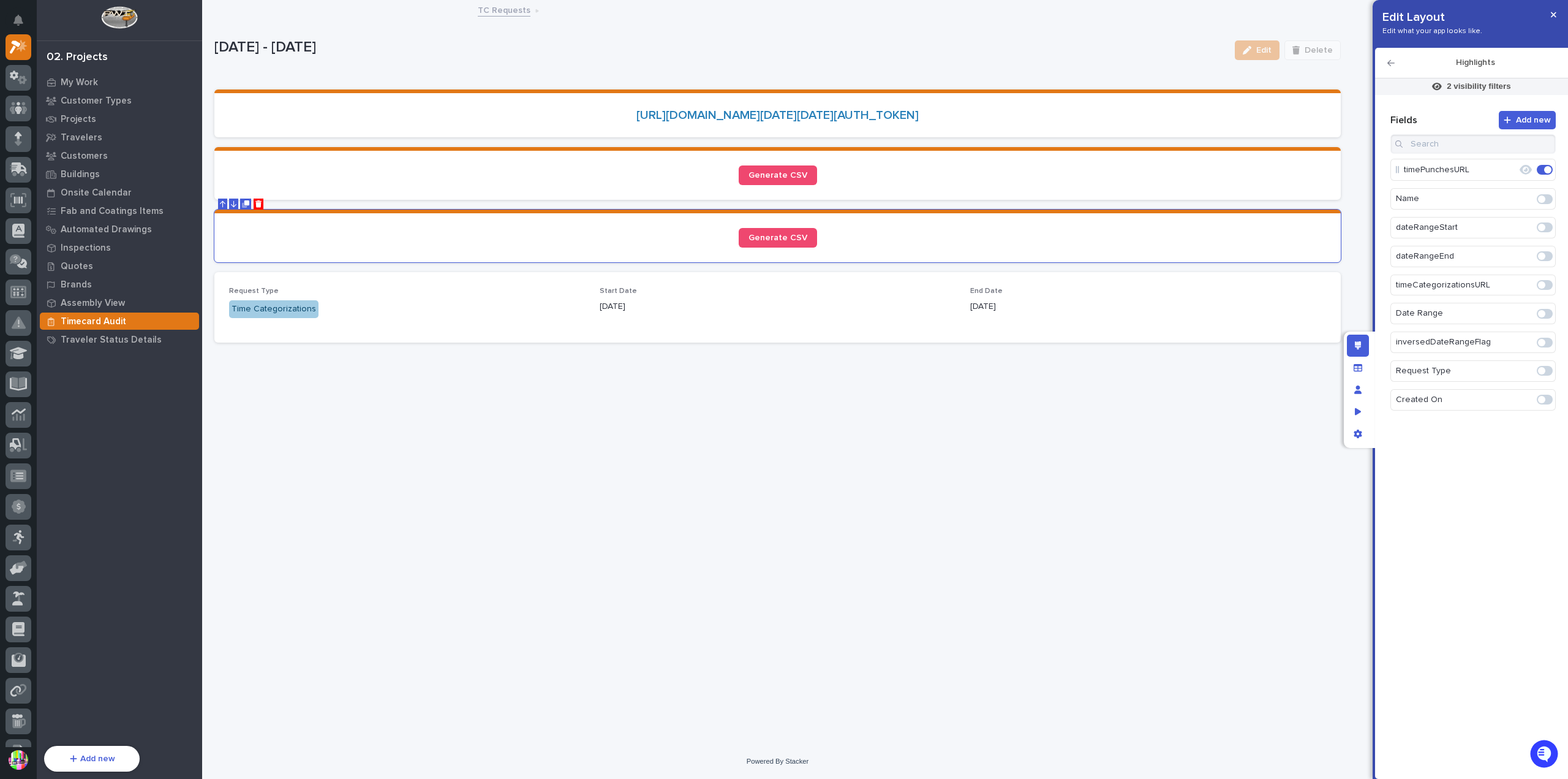
click at [1198, 185] on div "Generate CSV" at bounding box center [777, 175] width 1097 height 20
click at [1149, 242] on div "Generate CSV" at bounding box center [777, 237] width 1097 height 20
click at [1186, 123] on p "https://xano-api.pwiworks.app/api:qMG_yrgg:staging/payroll/exportTimeCategoriza…" at bounding box center [777, 115] width 1097 height 15
click at [1183, 236] on section "Generate CSV" at bounding box center [778, 236] width 1127 height 52
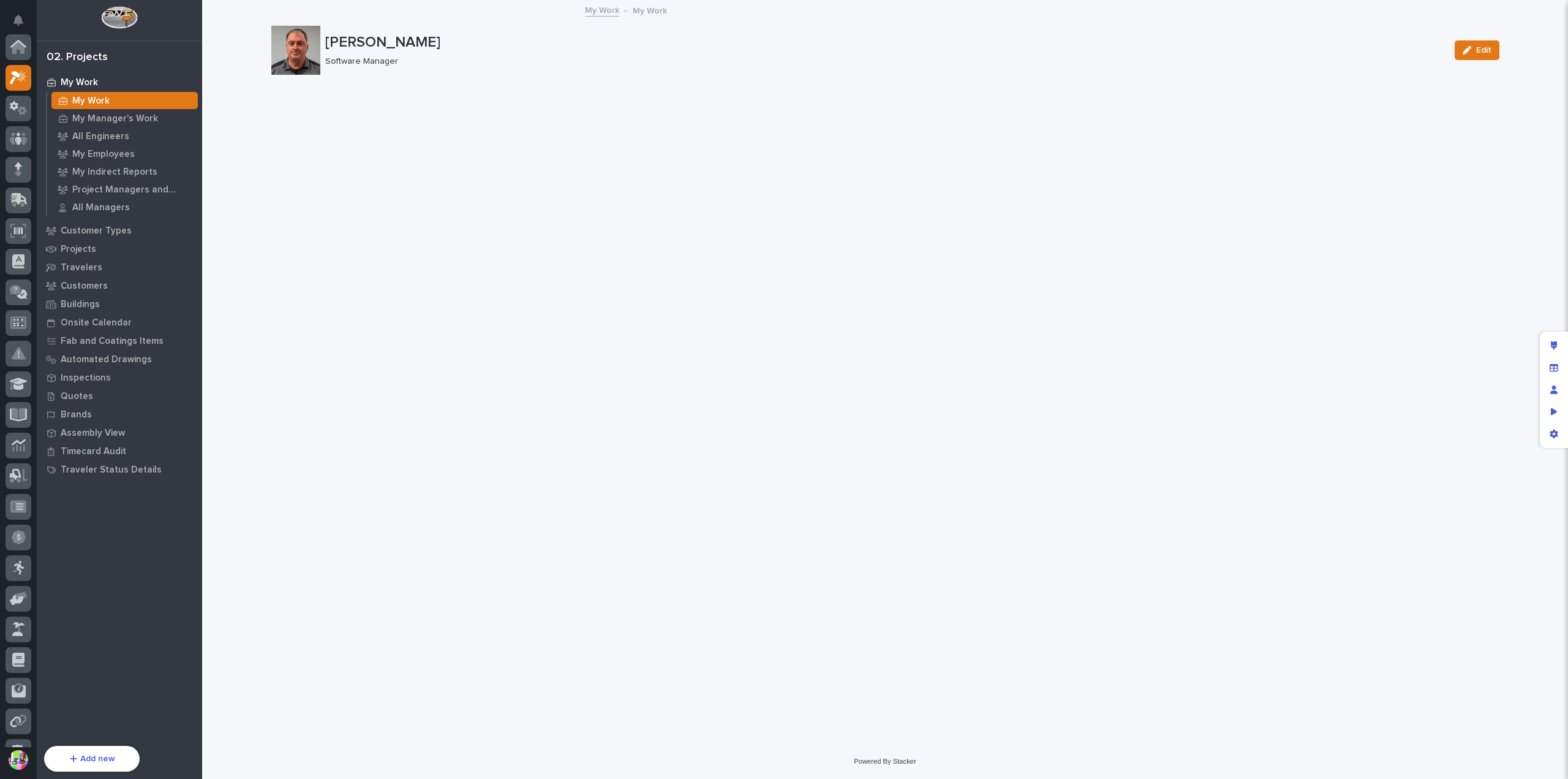
scroll to position [33, 0]
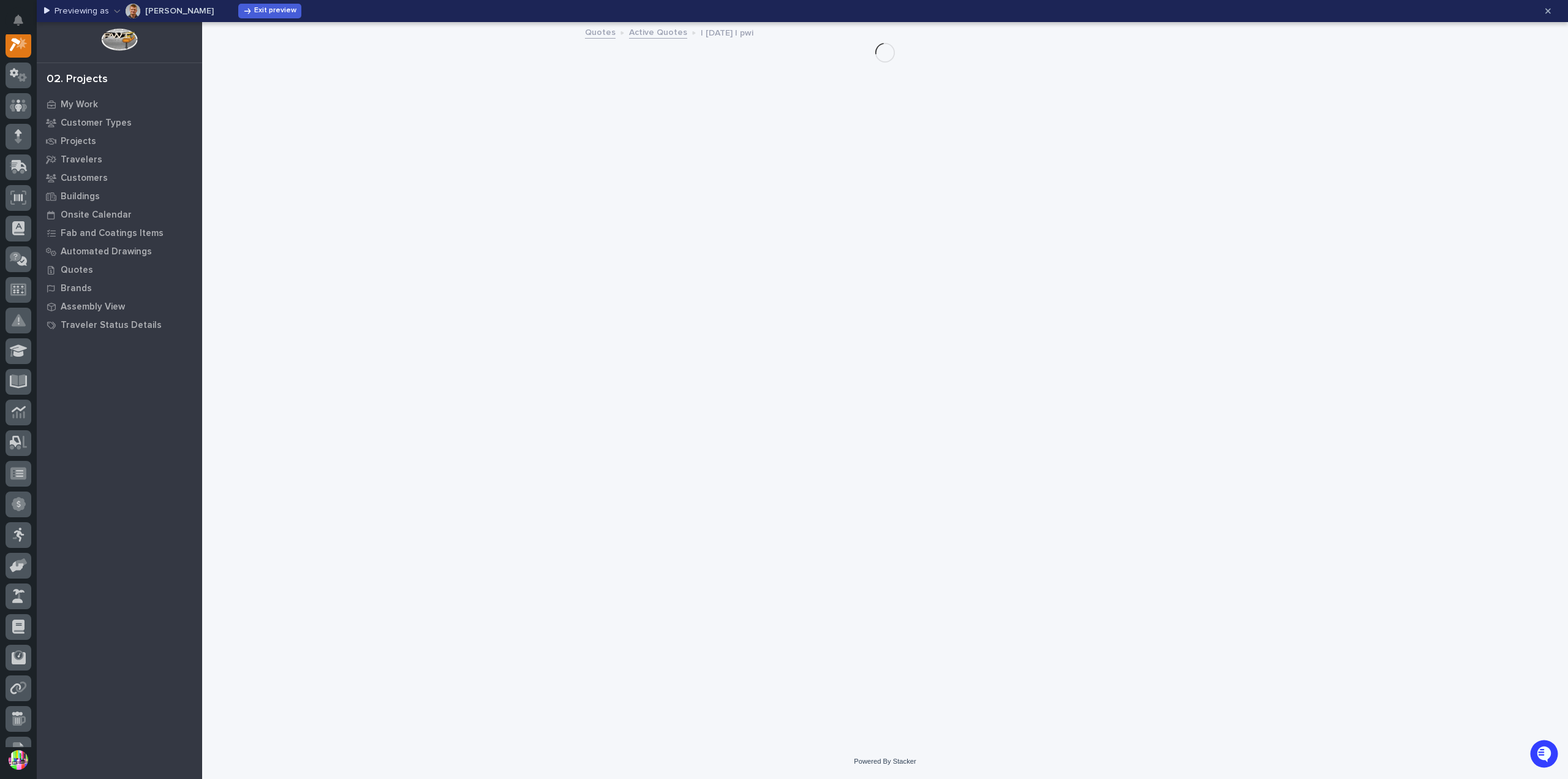
scroll to position [31, 0]
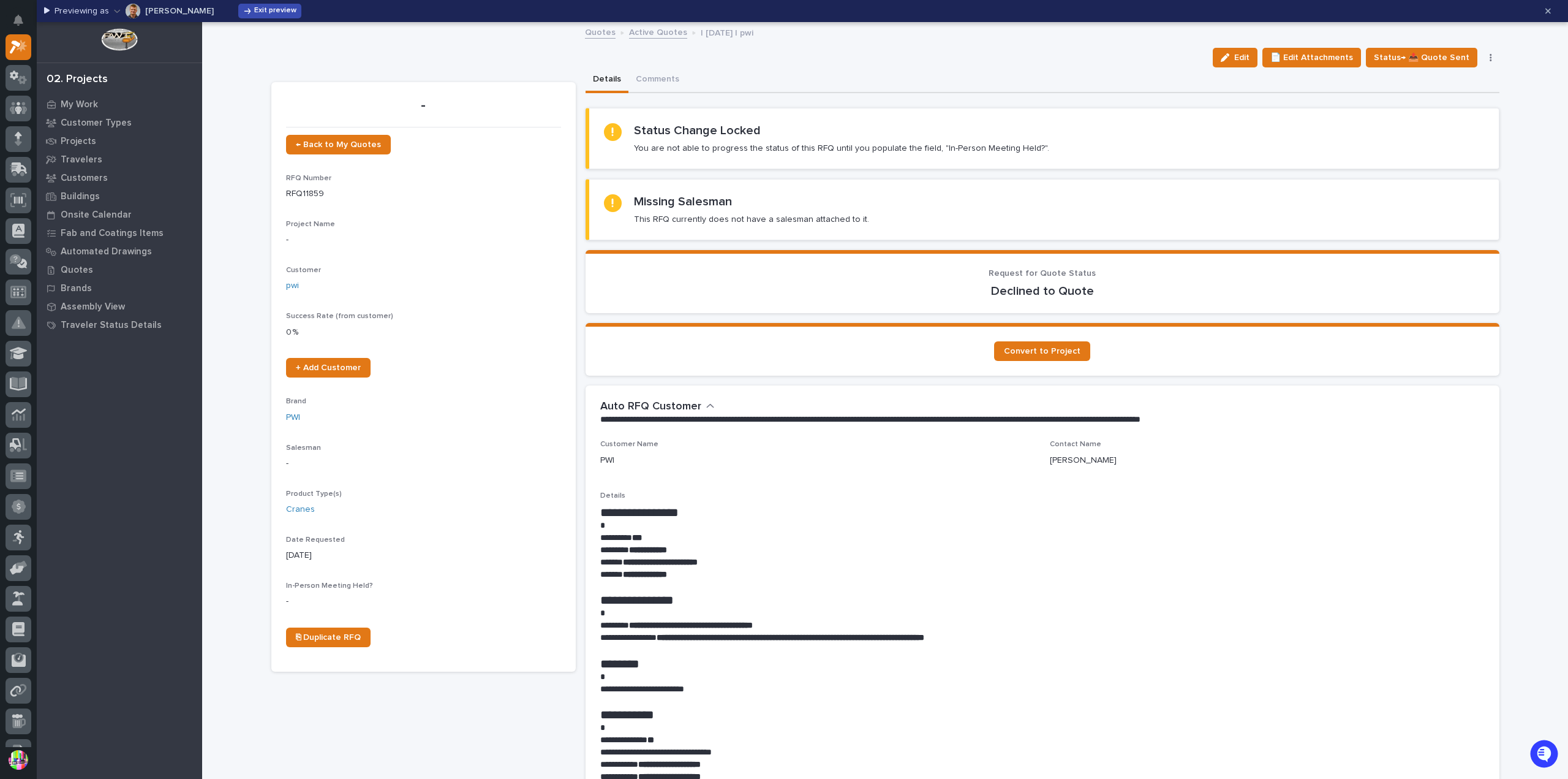
click at [262, 9] on span "Exit preview" at bounding box center [276, 10] width 42 height 9
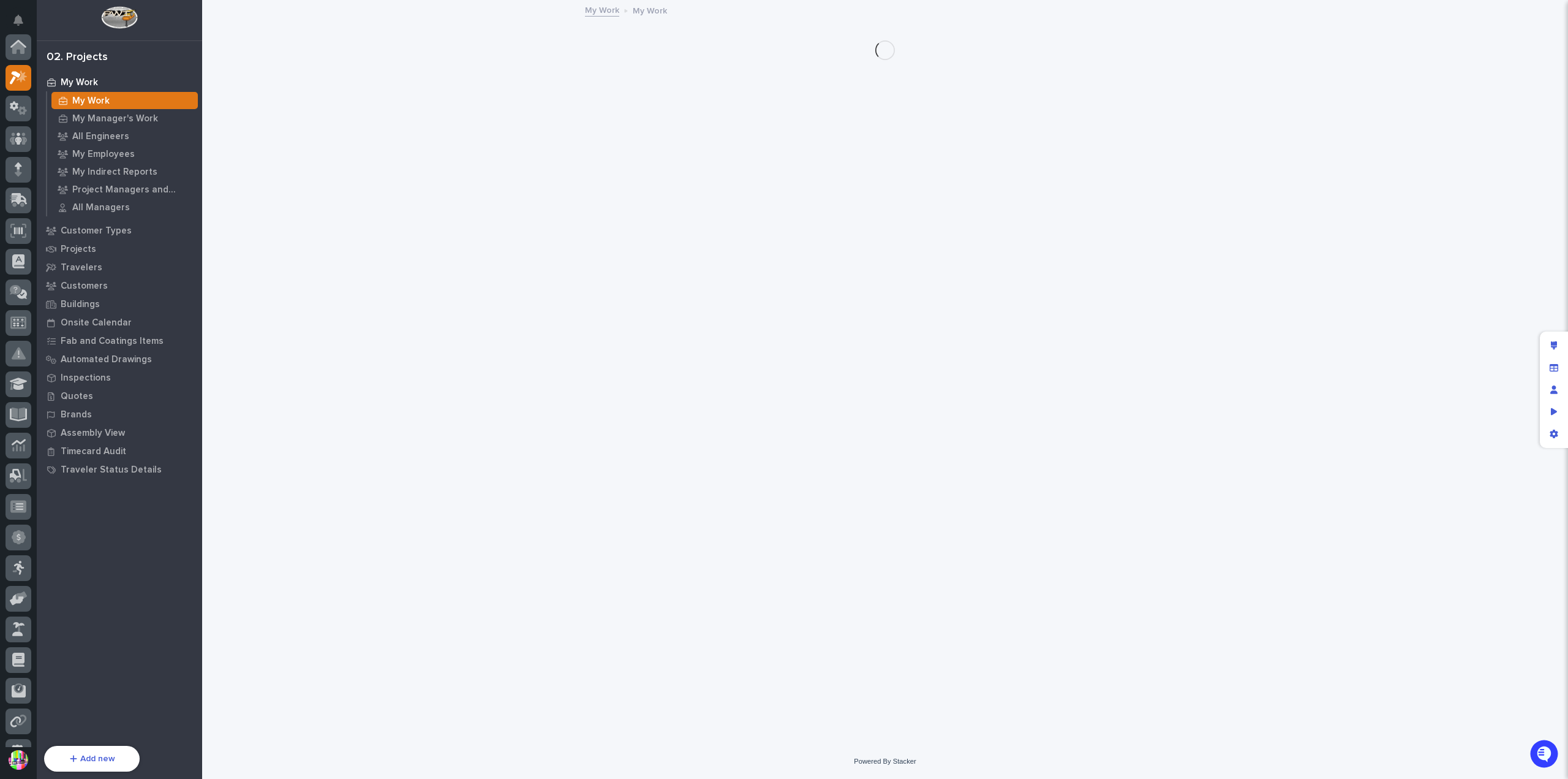
scroll to position [31, 0]
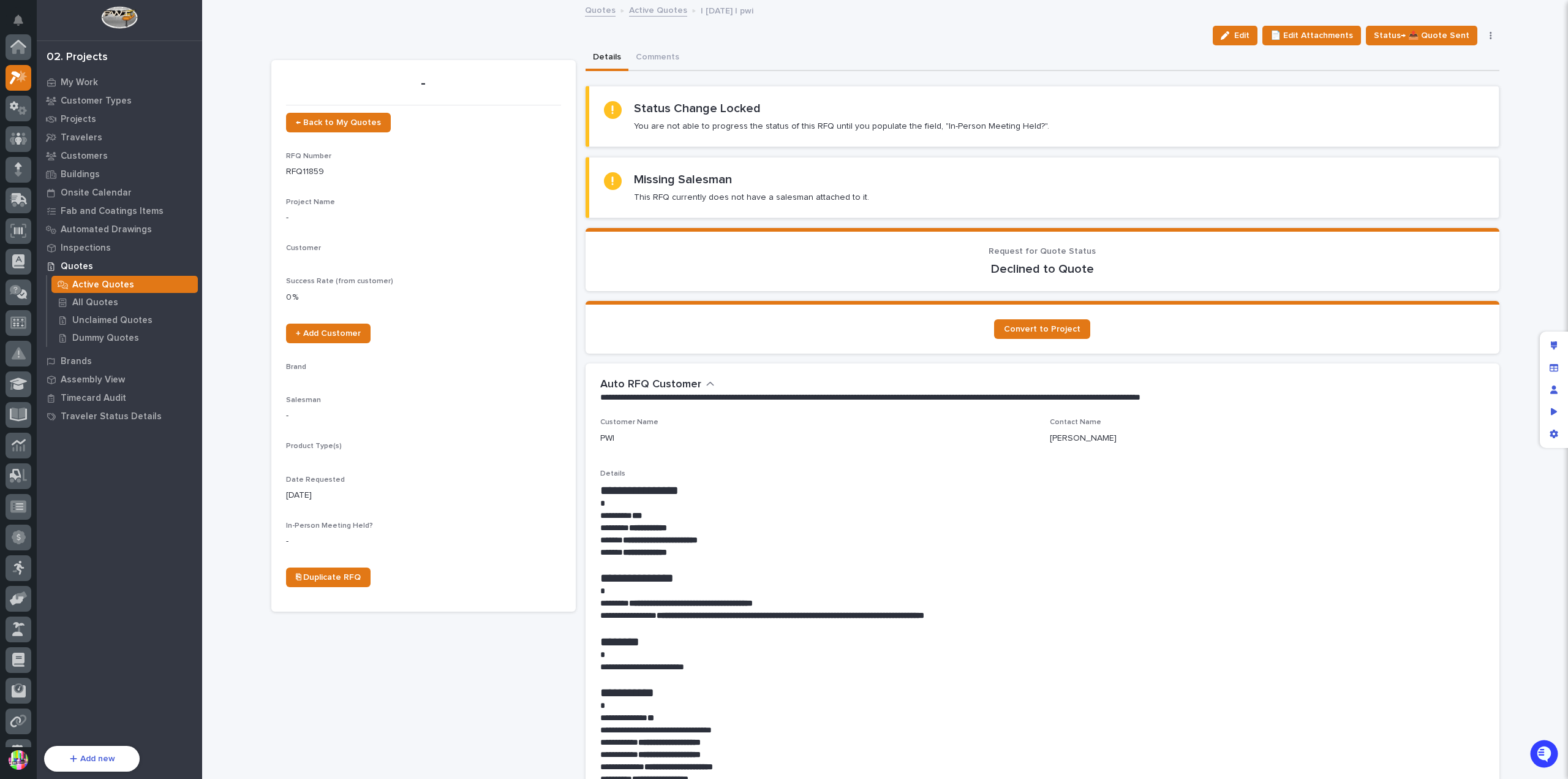
scroll to position [31, 0]
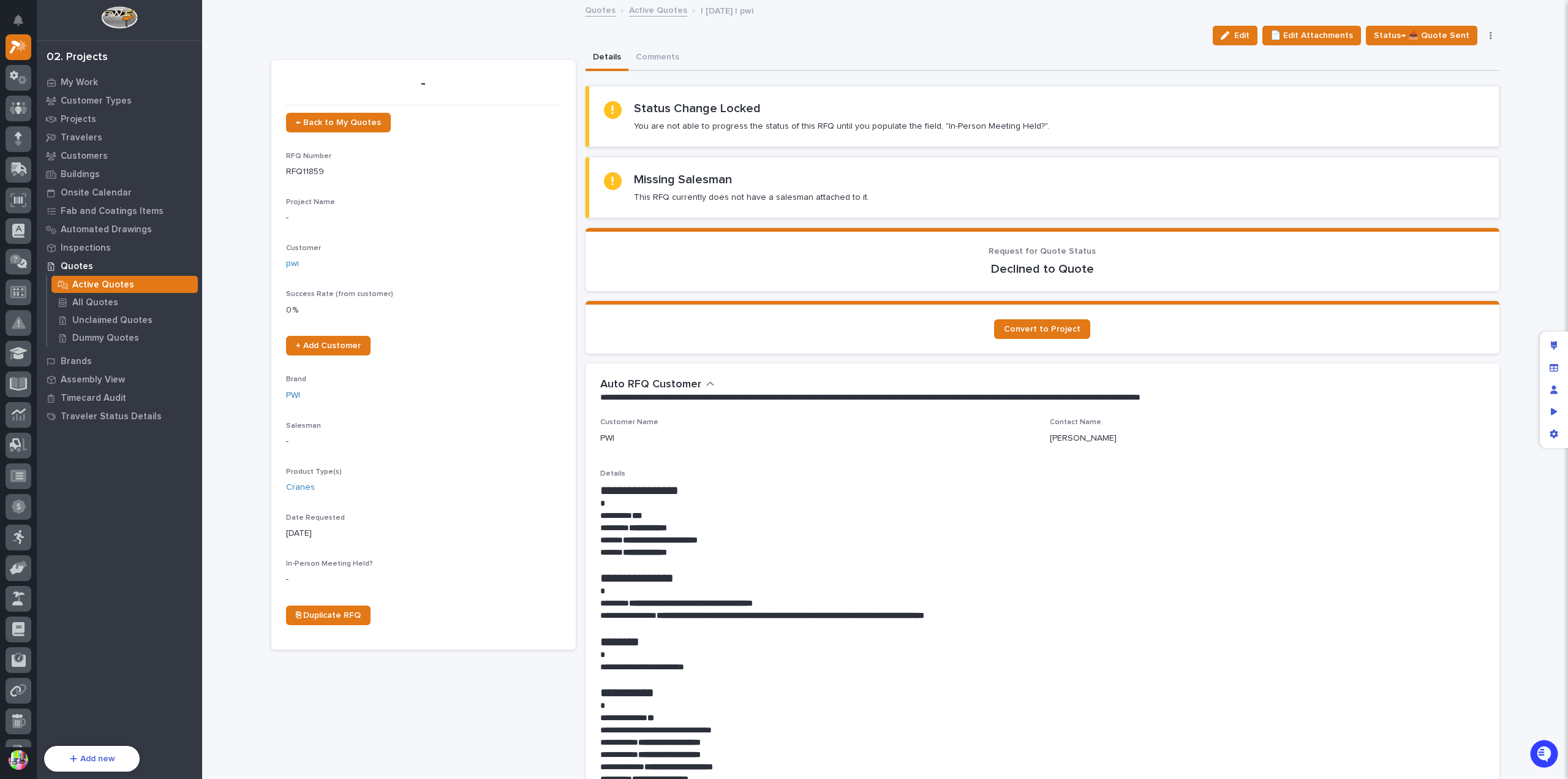
click at [1490, 36] on icon "button" at bounding box center [1491, 36] width 2 height 9
click at [1428, 61] on span "🆕 Revise Quote" at bounding box center [1426, 60] width 68 height 15
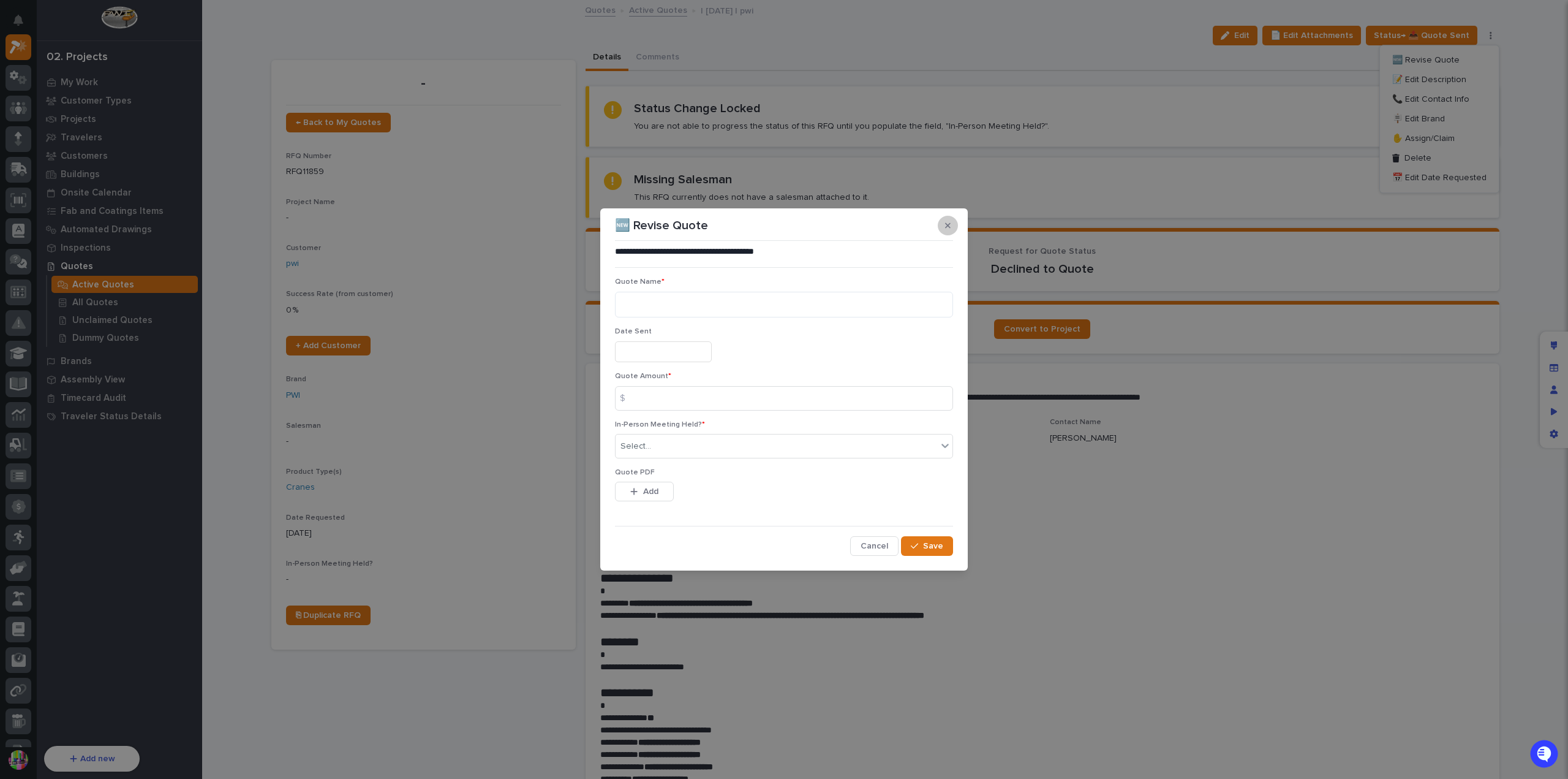
click at [952, 220] on button "button" at bounding box center [948, 225] width 20 height 20
